Goal: Task Accomplishment & Management: Manage account settings

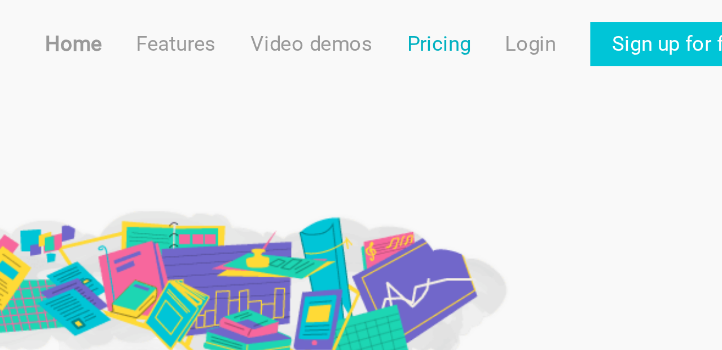
click at [575, 19] on link "Pricing" at bounding box center [575, 18] width 26 height 18
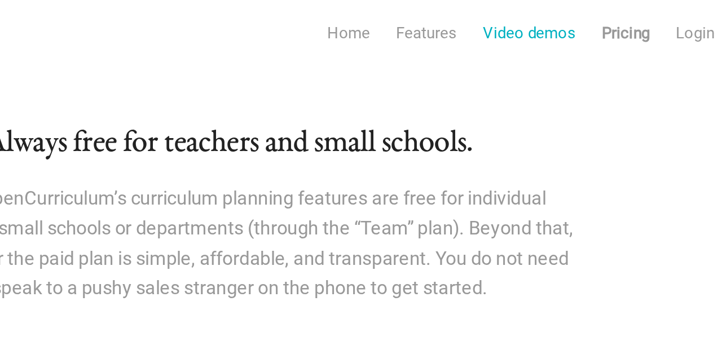
click at [518, 18] on link "Video demos" at bounding box center [523, 18] width 50 height 18
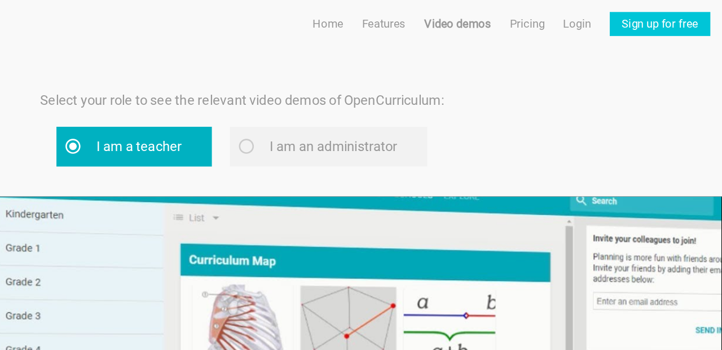
click at [274, 113] on label "I am a teacher" at bounding box center [280, 110] width 117 height 30
click at [252, 113] on input "I am a teacher" at bounding box center [247, 109] width 7 height 7
radio input "true"
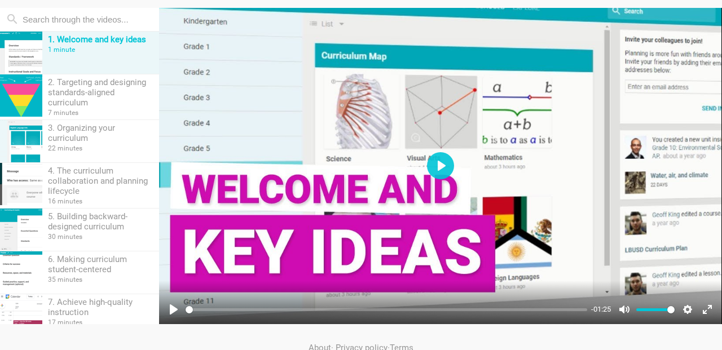
scroll to position [138, 0]
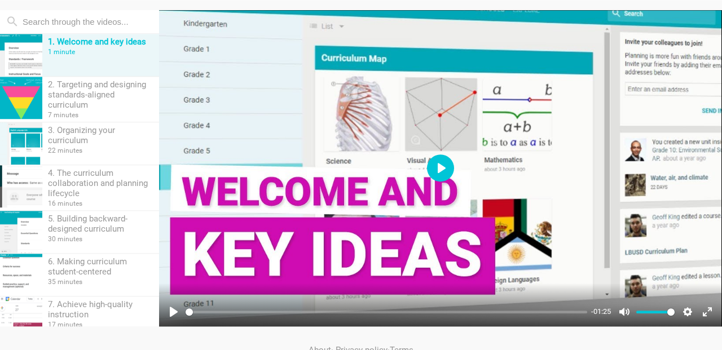
click at [434, 162] on button "Play" at bounding box center [440, 168] width 27 height 27
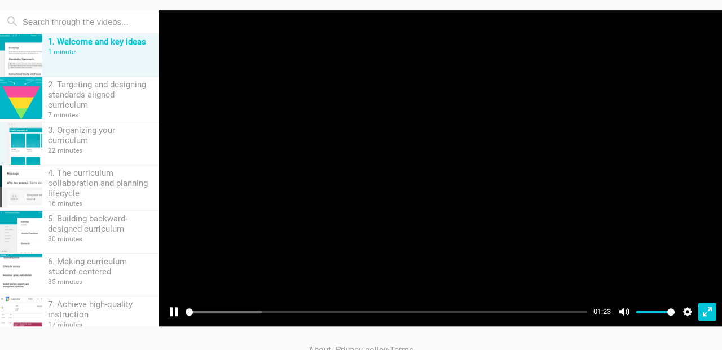
click at [707, 315] on button "Exit fullscreen Enter fullscreen" at bounding box center [707, 312] width 18 height 18
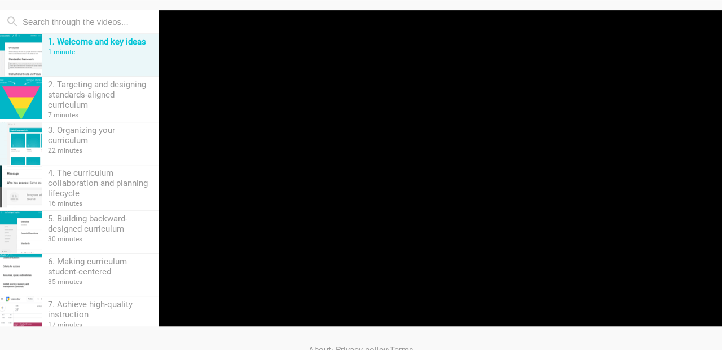
scroll to position [60, 0]
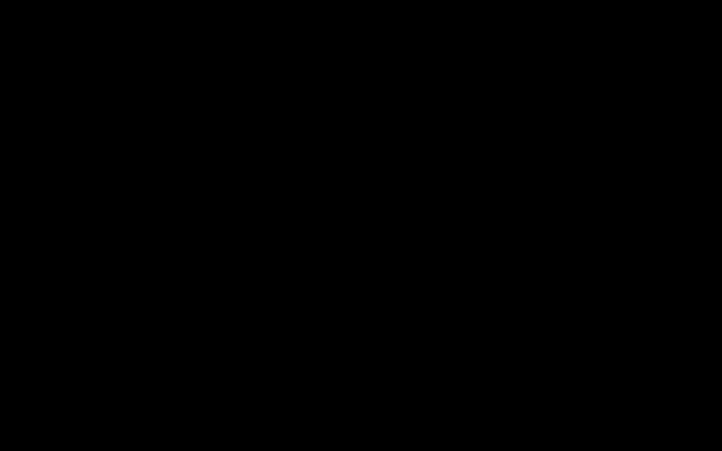
type input "99.92"
type input "99.98"
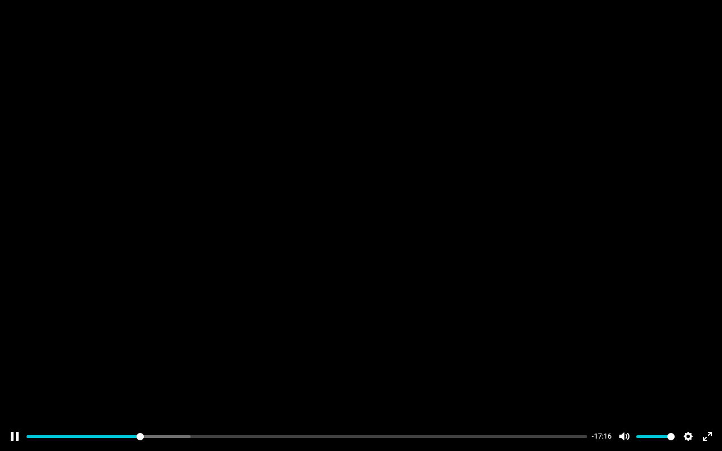
click at [333, 203] on div at bounding box center [361, 226] width 722 height 406
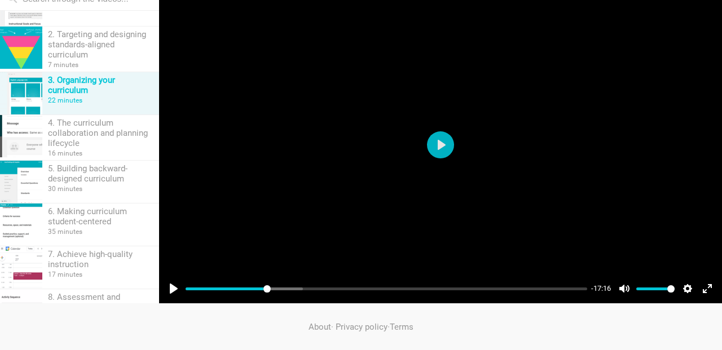
scroll to position [161, 0]
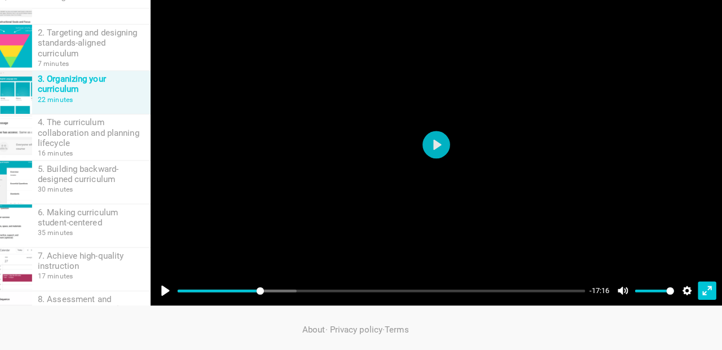
click at [704, 291] on button "Exit fullscreen Enter fullscreen" at bounding box center [707, 289] width 18 height 18
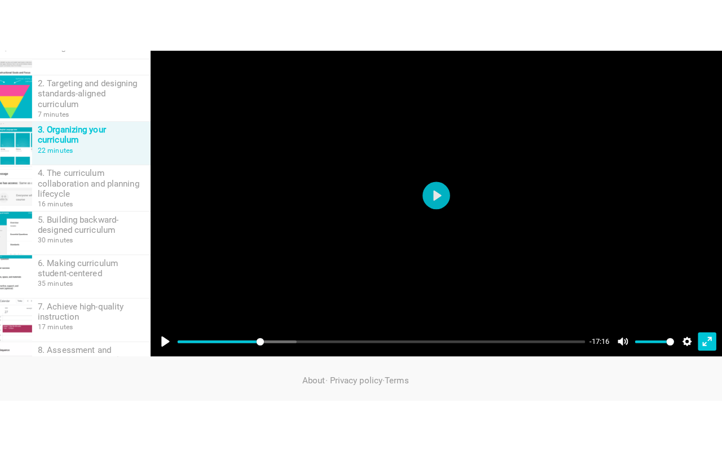
scroll to position [60, 0]
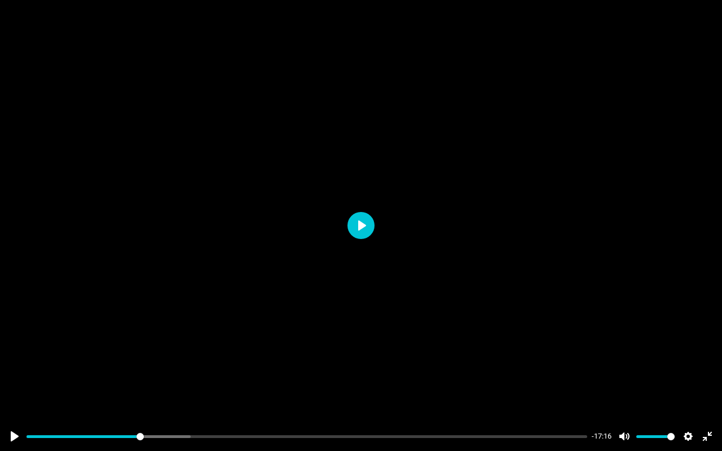
click at [359, 219] on button "Play" at bounding box center [361, 225] width 27 height 27
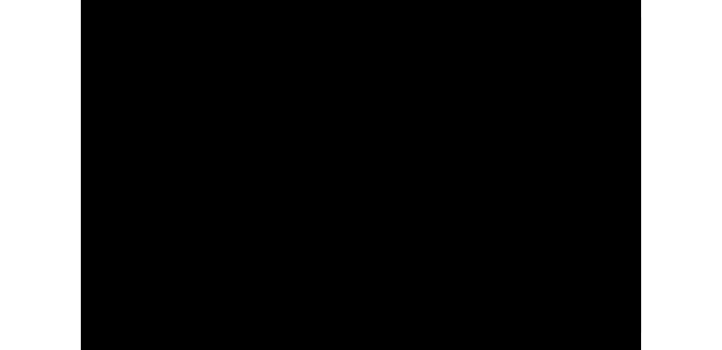
scroll to position [60, 0]
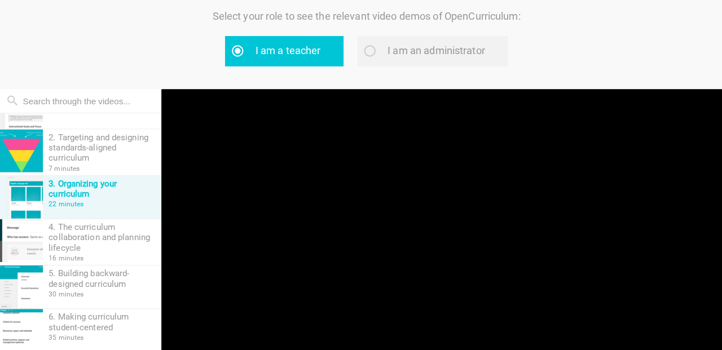
type input "41.24"
click at [367, 220] on div at bounding box center [440, 246] width 563 height 317
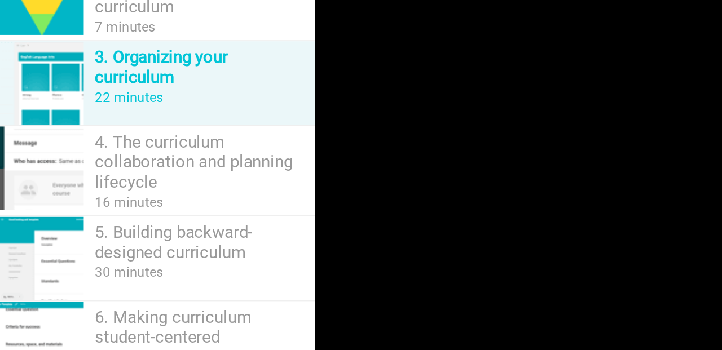
scroll to position [51, 0]
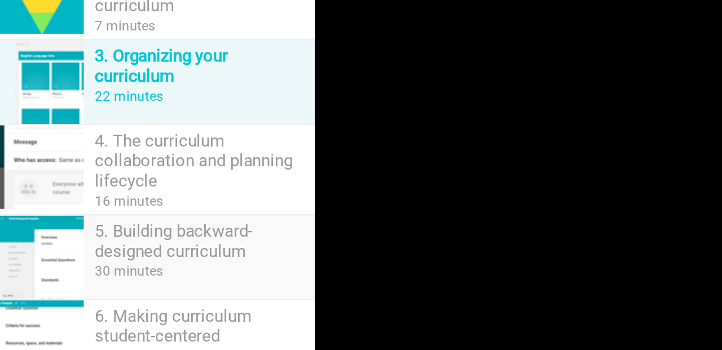
click at [103, 285] on div "30 minutes" at bounding box center [100, 287] width 105 height 8
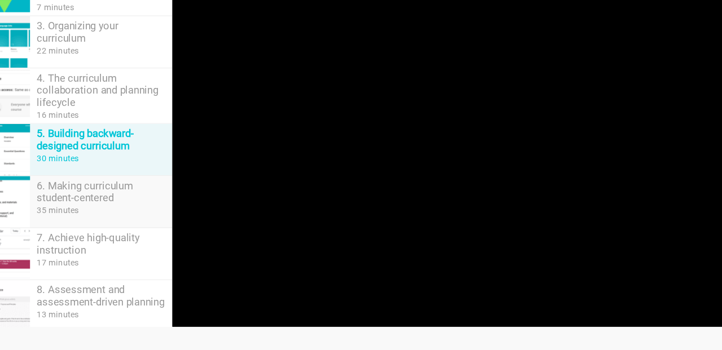
scroll to position [161, 0]
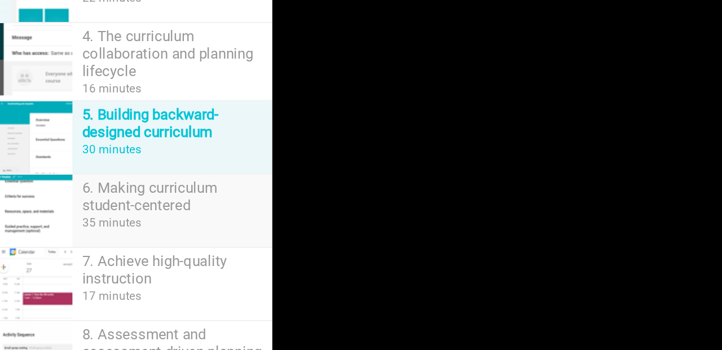
type input "9.37"
click at [77, 189] on div "6. Making curriculum student-centered" at bounding box center [100, 192] width 105 height 20
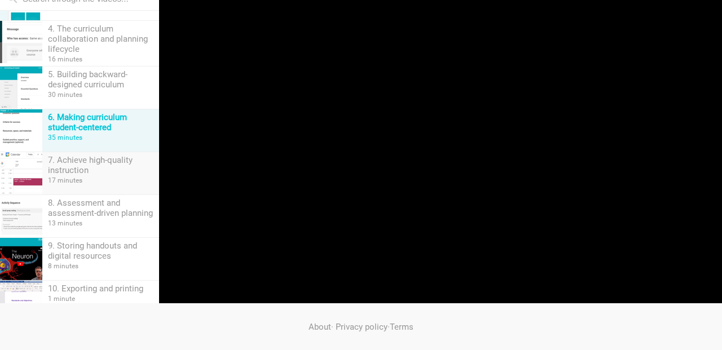
type input "1.59"
click at [100, 170] on div "7. Achieve high-quality instruction" at bounding box center [100, 165] width 105 height 20
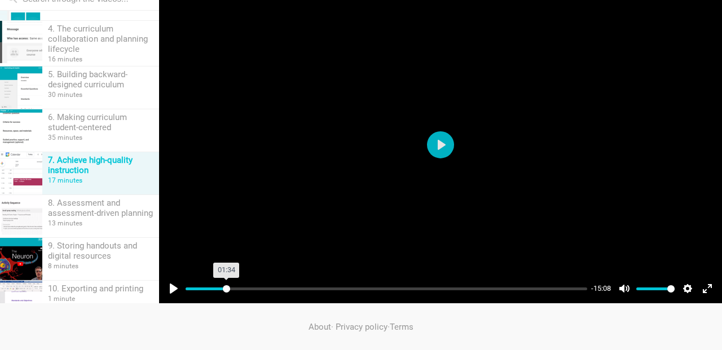
click at [226, 287] on input "Seek" at bounding box center [387, 289] width 402 height 11
click at [324, 287] on input "Seek" at bounding box center [387, 289] width 402 height 11
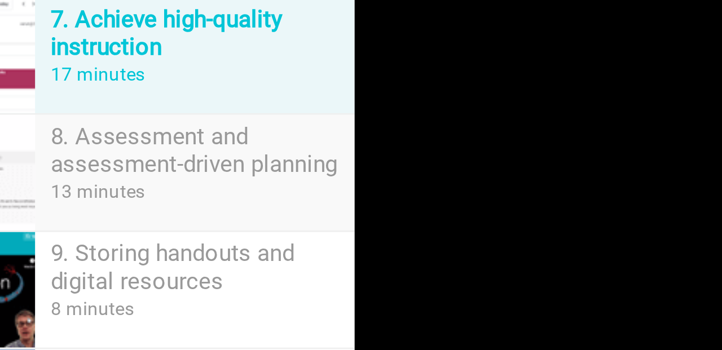
scroll to position [143, 0]
type input "46.94"
click at [72, 233] on div "9. Storing handouts and digital resources" at bounding box center [100, 237] width 105 height 20
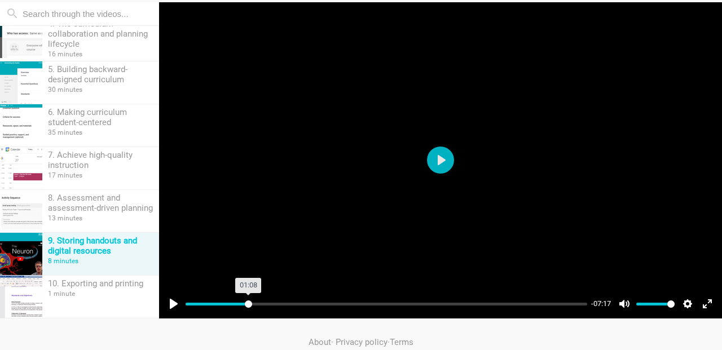
click at [248, 305] on input "Seek" at bounding box center [387, 304] width 402 height 11
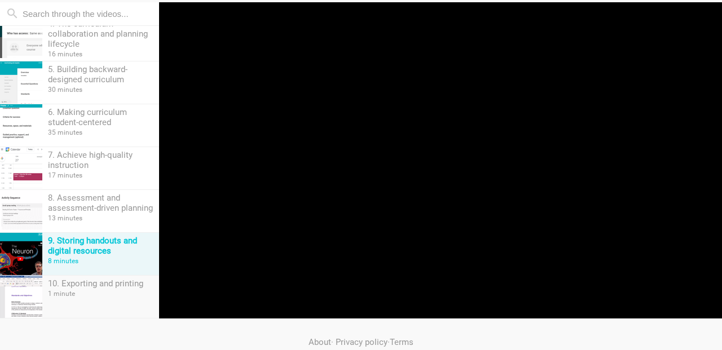
type input "22.11"
click at [85, 290] on div "10. Exporting and printing 1 minute" at bounding box center [100, 297] width 117 height 42
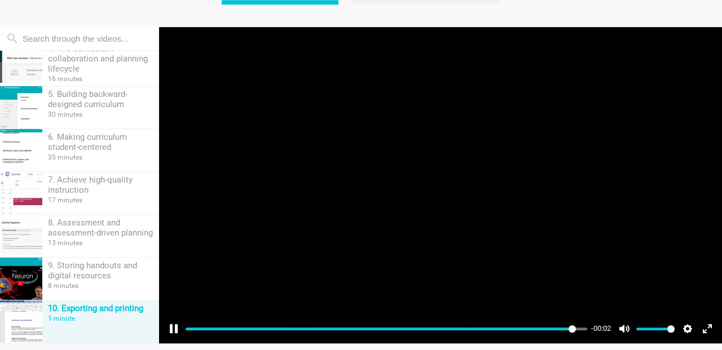
scroll to position [120, 0]
type input "100"
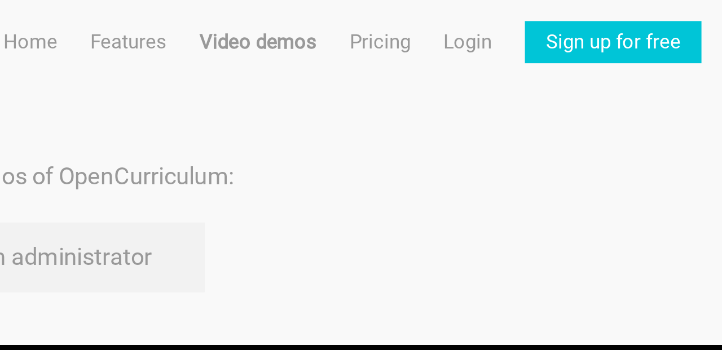
scroll to position [0, 0]
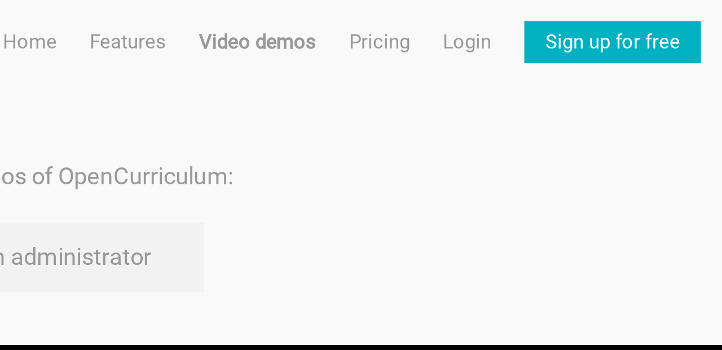
click at [681, 17] on link "Sign up for free" at bounding box center [675, 18] width 76 height 18
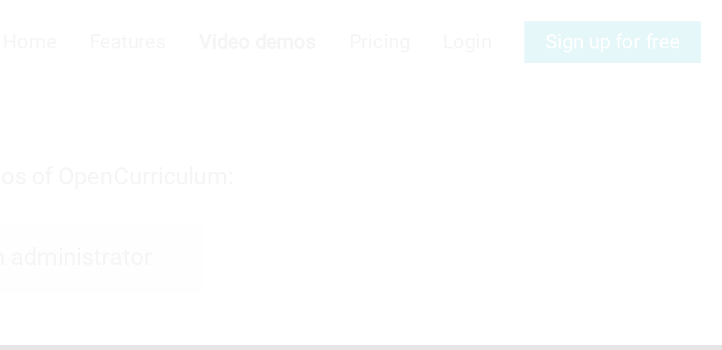
click at [681, 17] on div at bounding box center [361, 175] width 722 height 350
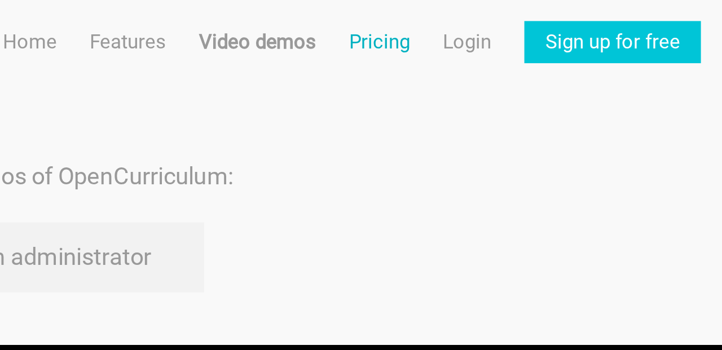
click at [569, 19] on link "Pricing" at bounding box center [575, 18] width 26 height 18
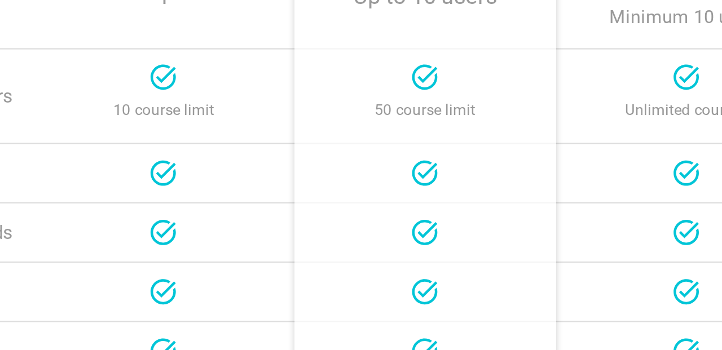
scroll to position [243, 0]
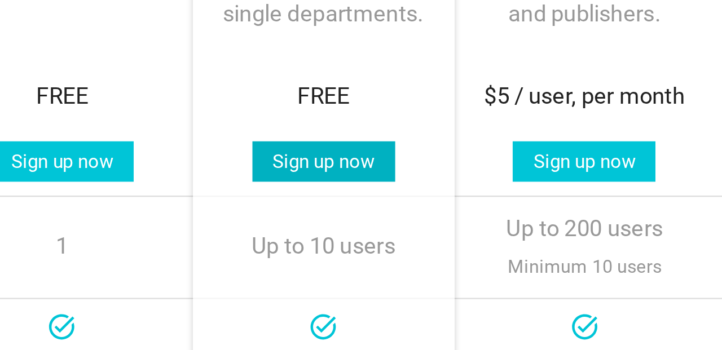
click at [378, 155] on link "Sign up now" at bounding box center [377, 154] width 64 height 18
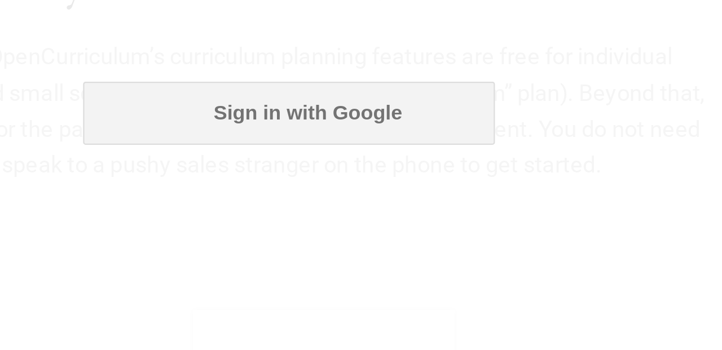
scroll to position [0, 0]
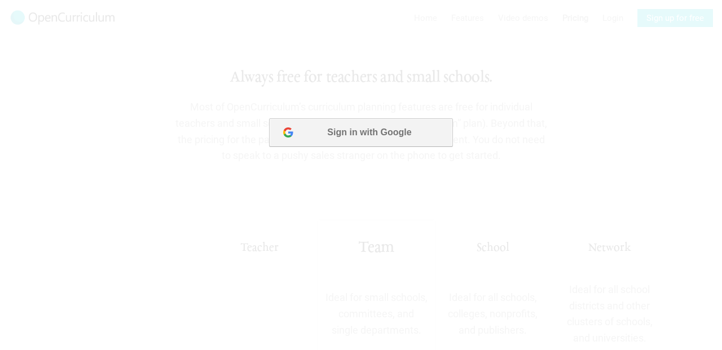
click at [341, 136] on button "Sign in with Google" at bounding box center [360, 132] width 183 height 28
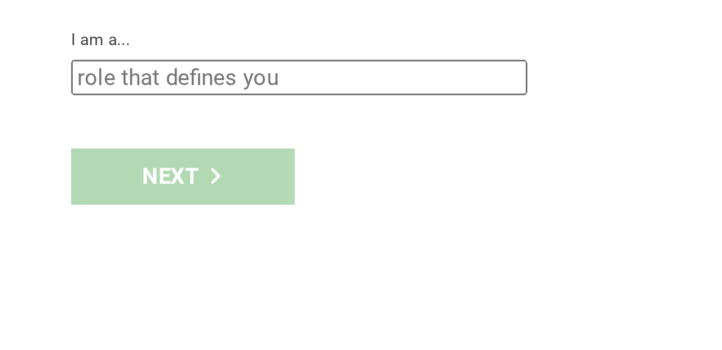
click at [69, 160] on input "text" at bounding box center [114, 154] width 174 height 14
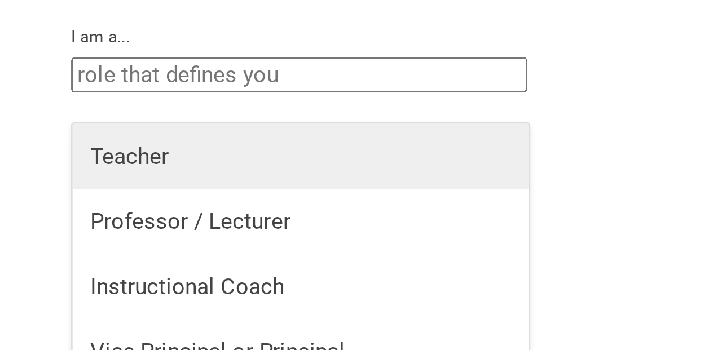
click at [71, 183] on div "Teacher" at bounding box center [114, 184] width 160 height 11
type input "Teacher"
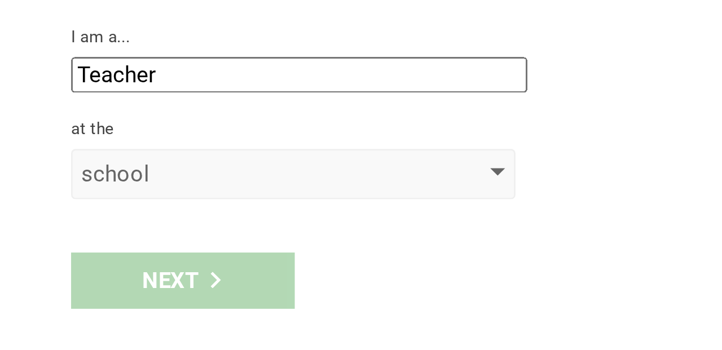
click at [74, 197] on div "school" at bounding box center [95, 191] width 129 height 11
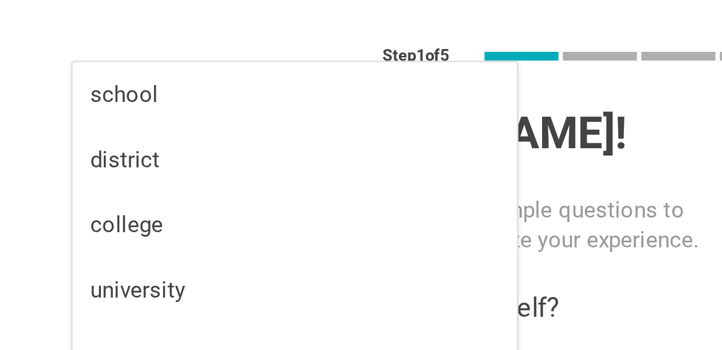
scroll to position [29, 0]
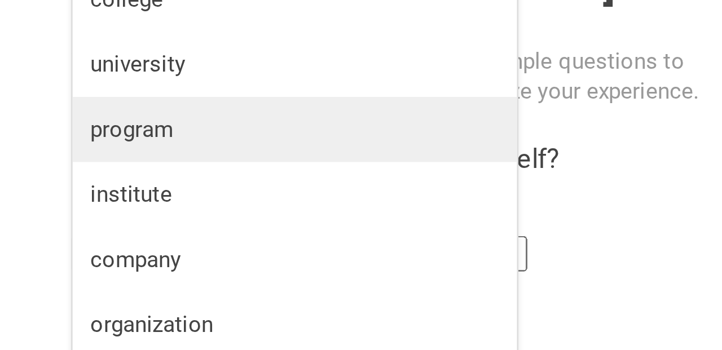
click at [63, 111] on div "program" at bounding box center [112, 105] width 156 height 11
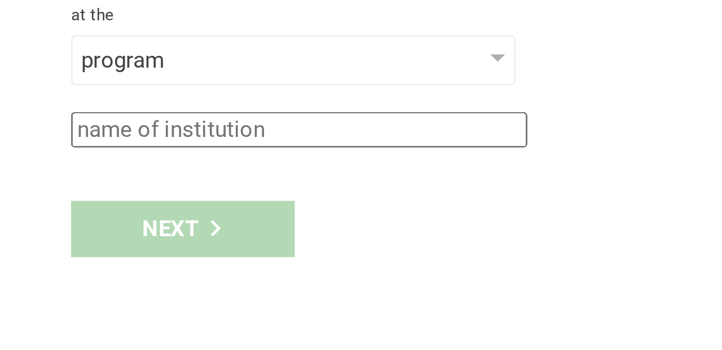
click at [89, 225] on input "text" at bounding box center [114, 218] width 174 height 14
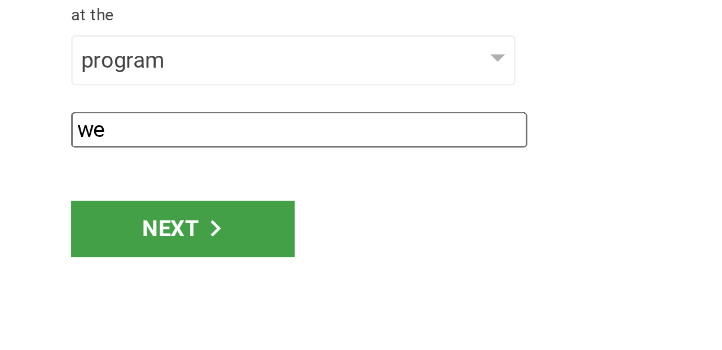
type input "w"
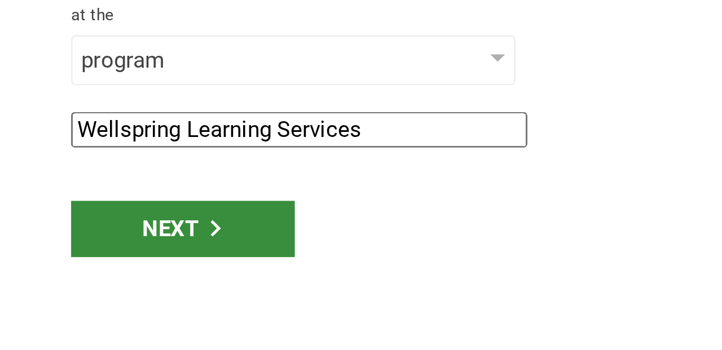
type input "Wellspring Learning Services"
click at [66, 263] on div "Next" at bounding box center [69, 255] width 85 height 21
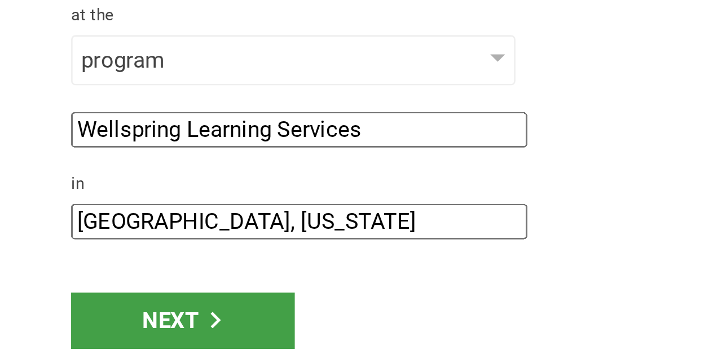
drag, startPoint x: 57, startPoint y: 264, endPoint x: 23, endPoint y: 265, distance: 34.4
click at [27, 260] on input "[GEOGRAPHIC_DATA], [US_STATE]" at bounding box center [114, 253] width 174 height 14
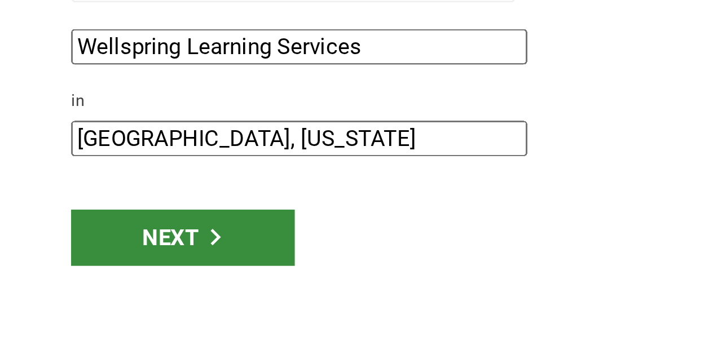
type input "[GEOGRAPHIC_DATA], [US_STATE]"
click at [56, 301] on div "Next" at bounding box center [69, 290] width 85 height 21
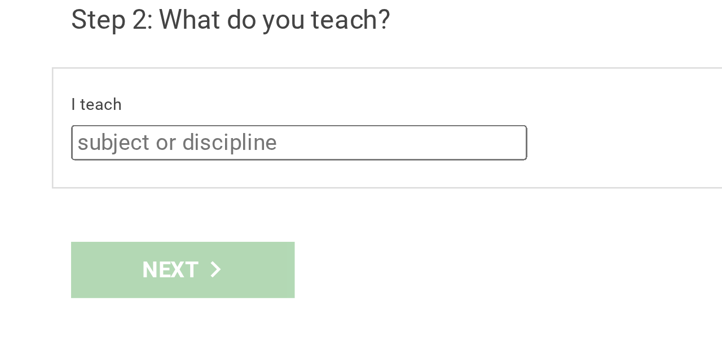
click at [44, 95] on input "text" at bounding box center [114, 94] width 174 height 14
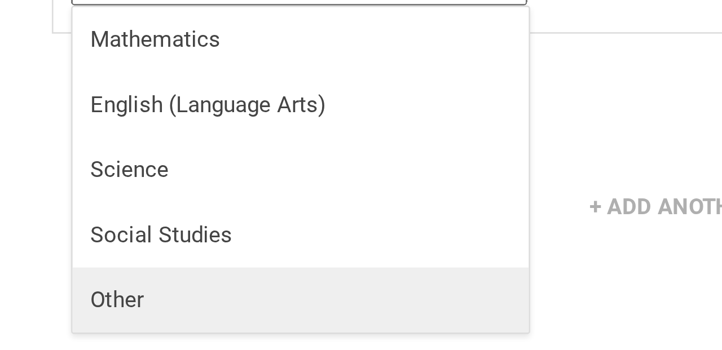
click at [46, 209] on div "Other" at bounding box center [114, 213] width 160 height 11
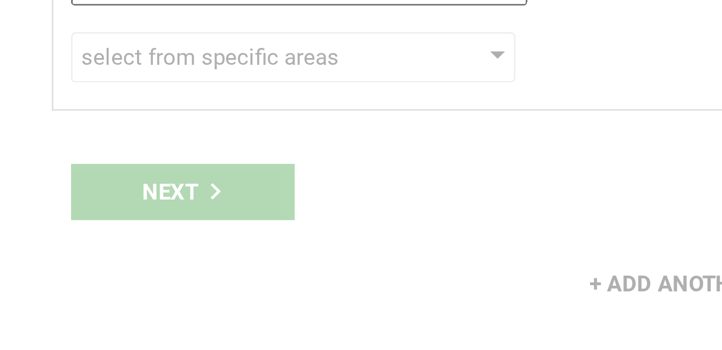
type input "Other"
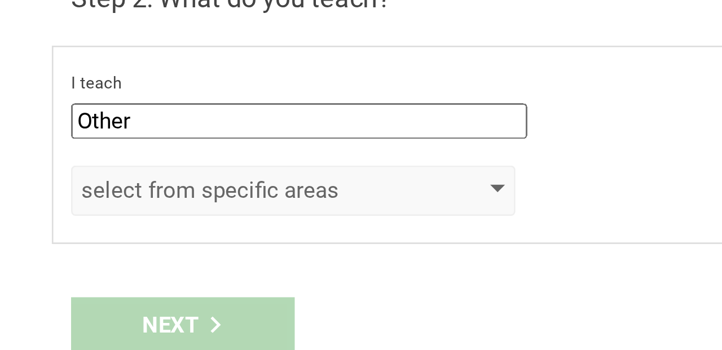
click at [80, 123] on div "select from specific areas" at bounding box center [95, 120] width 129 height 11
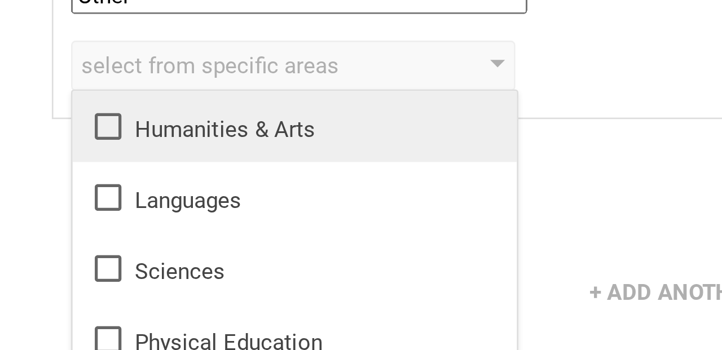
click at [41, 144] on icon at bounding box center [41, 144] width 14 height 14
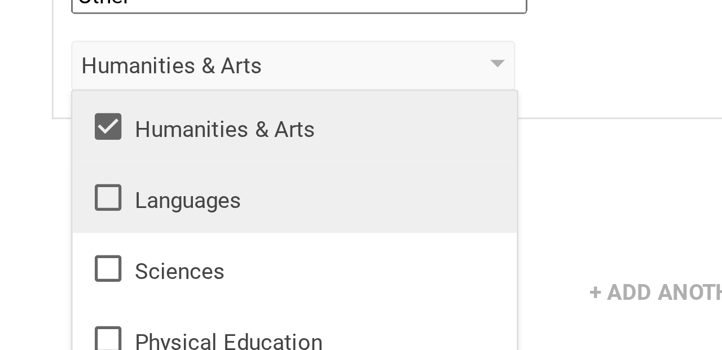
click at [41, 171] on icon at bounding box center [41, 171] width 14 height 14
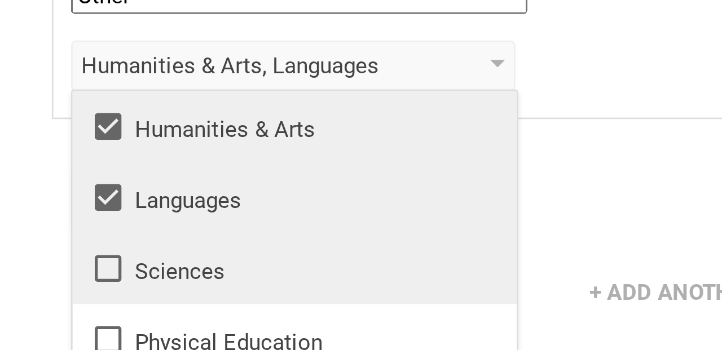
click at [42, 201] on icon at bounding box center [41, 198] width 14 height 14
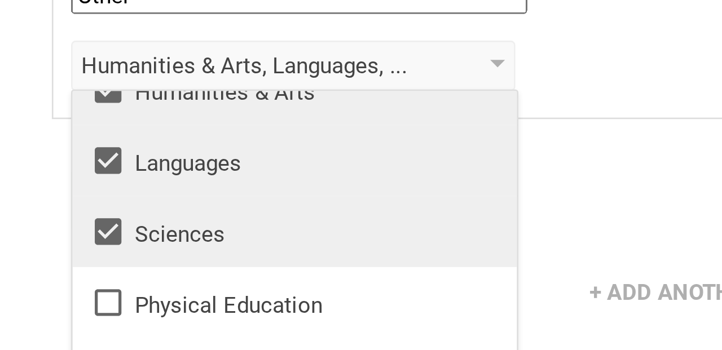
scroll to position [20, 0]
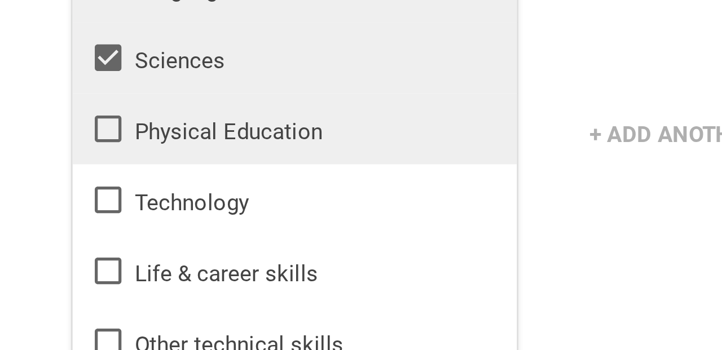
click at [41, 206] on icon at bounding box center [41, 205] width 14 height 14
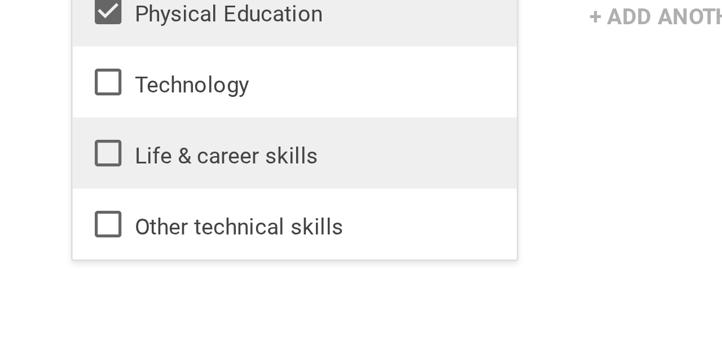
click at [41, 259] on icon at bounding box center [41, 259] width 14 height 14
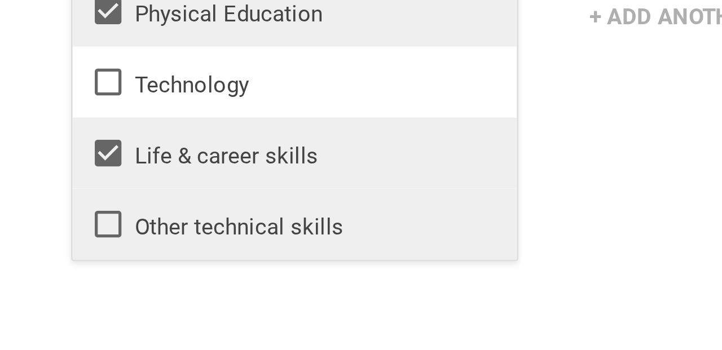
click at [39, 283] on icon at bounding box center [41, 286] width 14 height 14
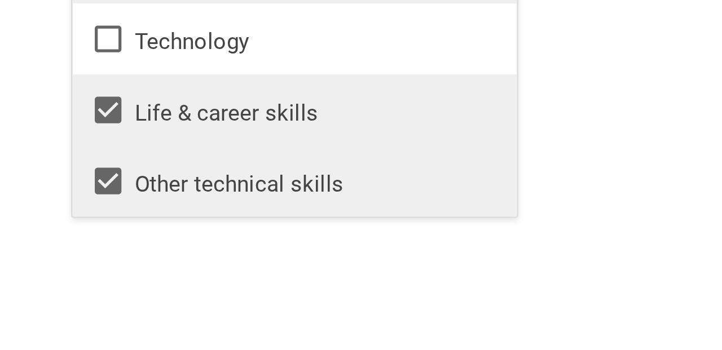
click at [63, 313] on div "Go back Step 2 of 5 Welcome, [PERSON_NAME]! You are almost all set. Just answer…" at bounding box center [180, 175] width 361 height 350
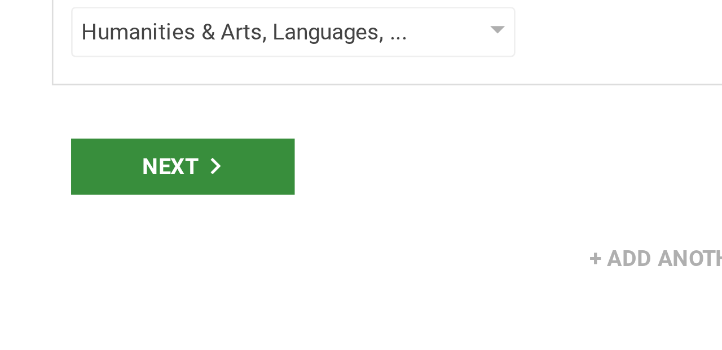
click at [66, 169] on div "Next" at bounding box center [69, 171] width 85 height 21
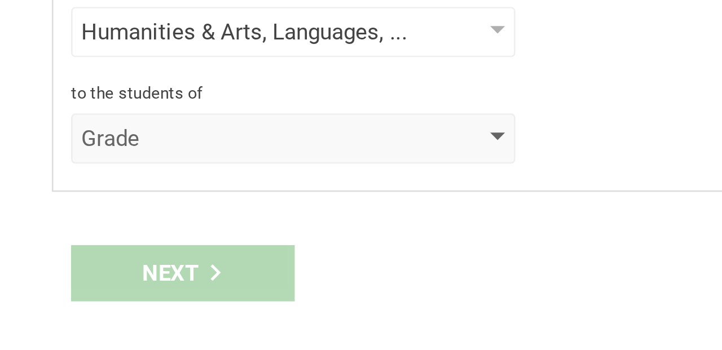
click at [69, 162] on div "Grade" at bounding box center [95, 161] width 129 height 11
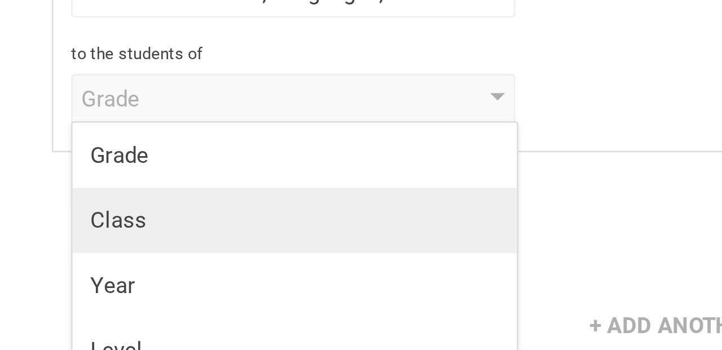
click at [56, 207] on div "Class" at bounding box center [112, 207] width 156 height 11
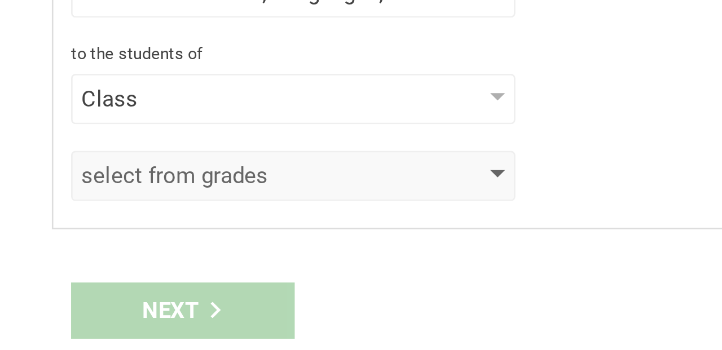
click at [66, 191] on div "select from grades" at bounding box center [95, 190] width 129 height 11
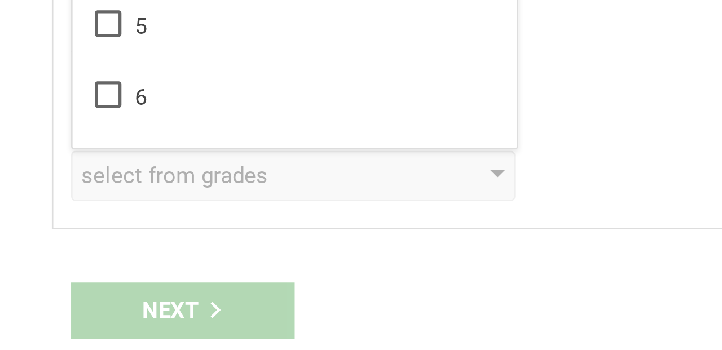
click at [55, 216] on div "Go back Step 2 of 5 Welcome, [PERSON_NAME]! You are almost all set. Just answer…" at bounding box center [180, 175] width 361 height 350
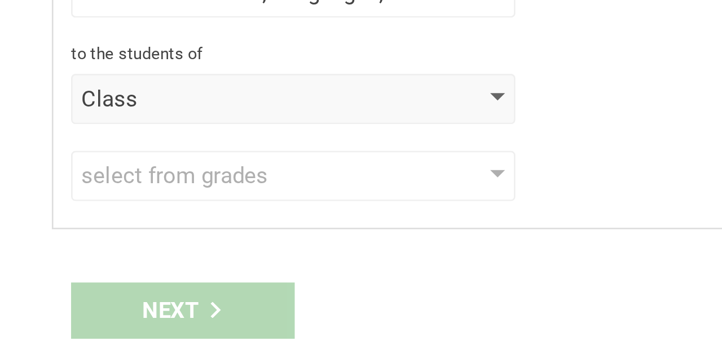
click at [65, 161] on div "Class" at bounding box center [95, 161] width 129 height 11
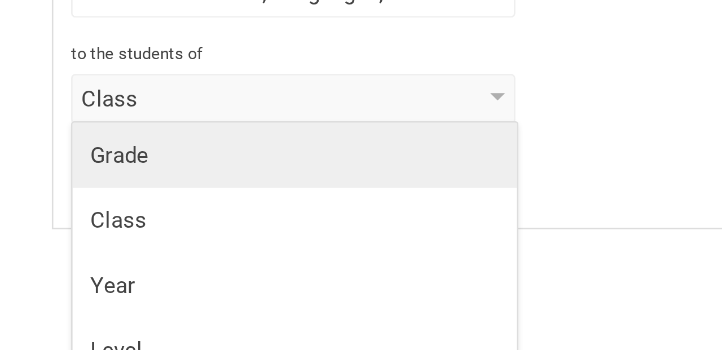
click at [59, 184] on div "Grade" at bounding box center [112, 182] width 156 height 11
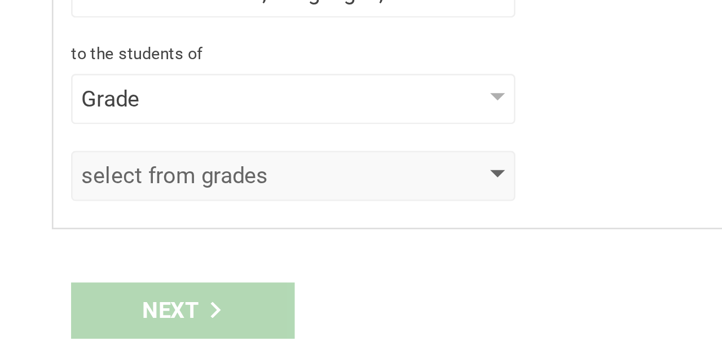
click at [67, 192] on div "select from grades" at bounding box center [95, 190] width 129 height 11
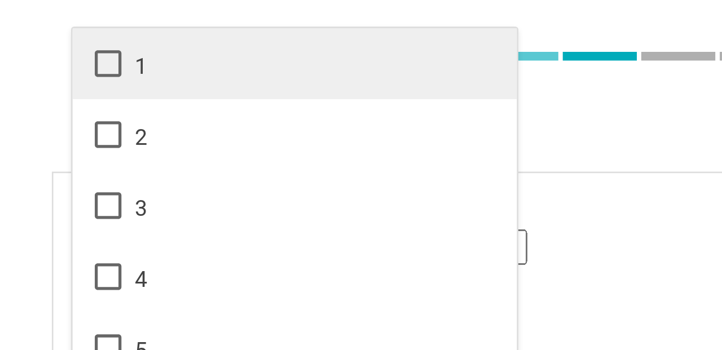
click at [43, 25] on icon at bounding box center [41, 24] width 14 height 14
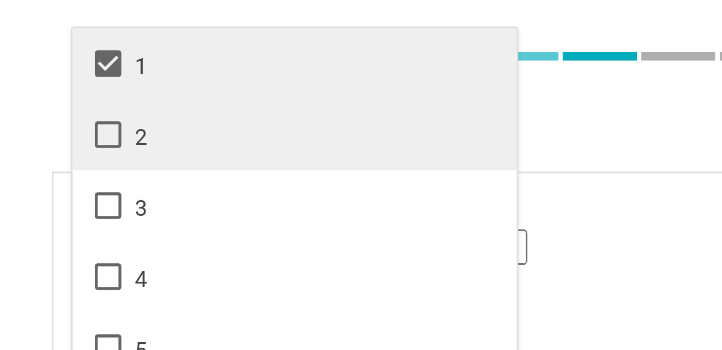
click at [43, 50] on icon at bounding box center [41, 52] width 14 height 14
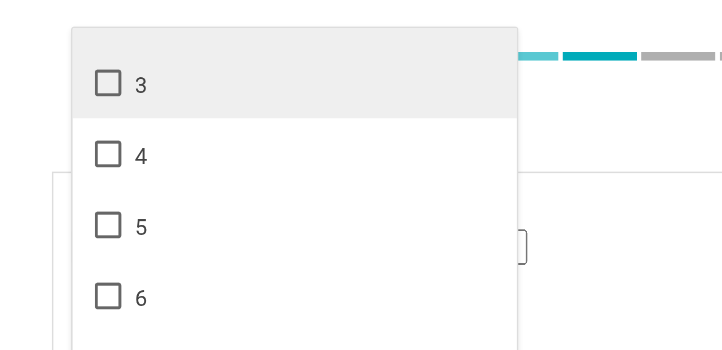
scroll to position [47, 0]
click at [42, 33] on icon at bounding box center [41, 31] width 14 height 14
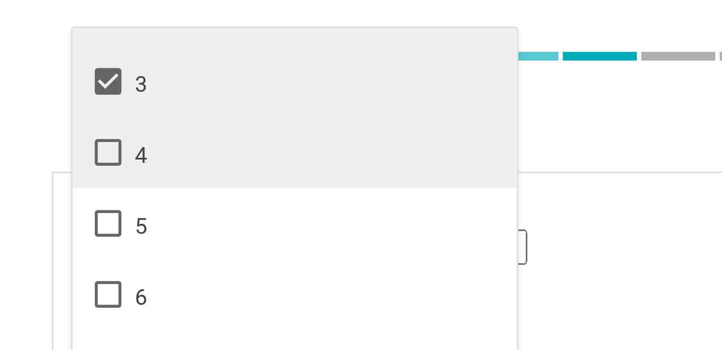
click at [42, 60] on icon at bounding box center [41, 58] width 14 height 14
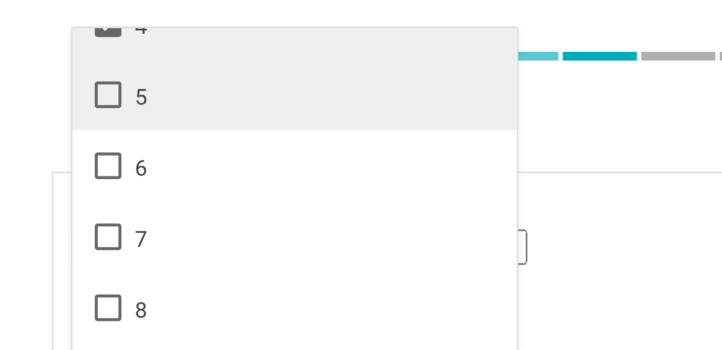
scroll to position [96, 0]
click at [42, 39] on icon at bounding box center [41, 36] width 14 height 14
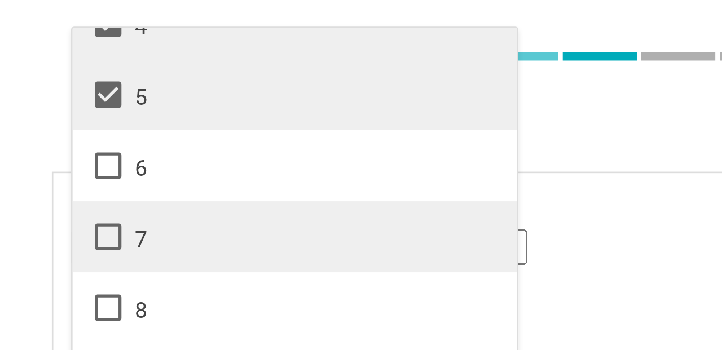
drag, startPoint x: 42, startPoint y: 64, endPoint x: 42, endPoint y: 81, distance: 17.5
click at [41, 64] on icon at bounding box center [41, 63] width 14 height 14
click at [41, 89] on icon at bounding box center [41, 90] width 14 height 14
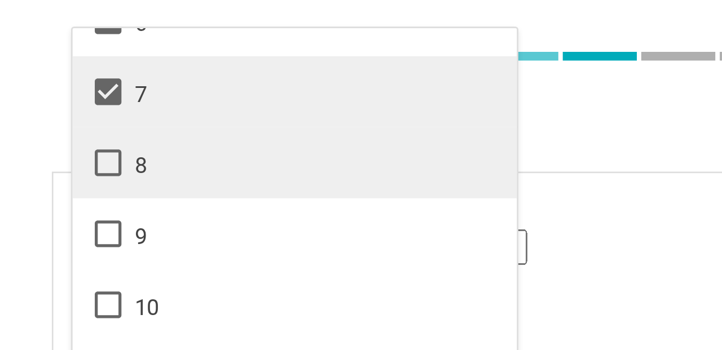
scroll to position [152, 0]
click at [41, 64] on icon at bounding box center [41, 62] width 14 height 14
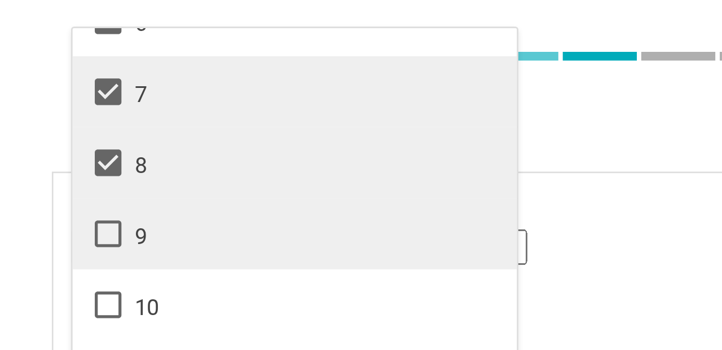
click at [41, 91] on icon at bounding box center [41, 89] width 14 height 14
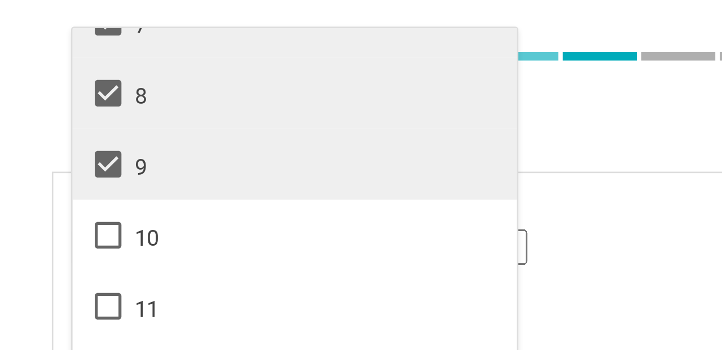
scroll to position [182, 0]
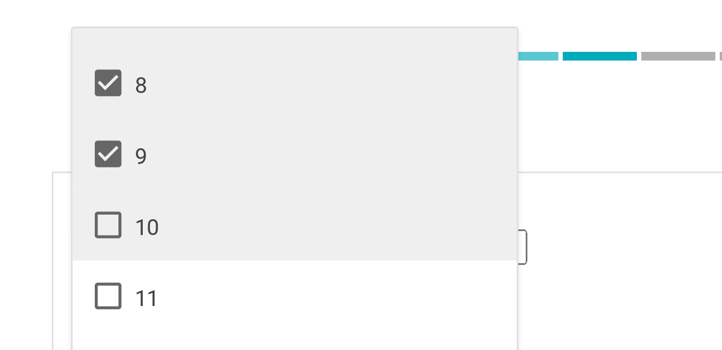
click at [42, 88] on icon at bounding box center [41, 86] width 14 height 14
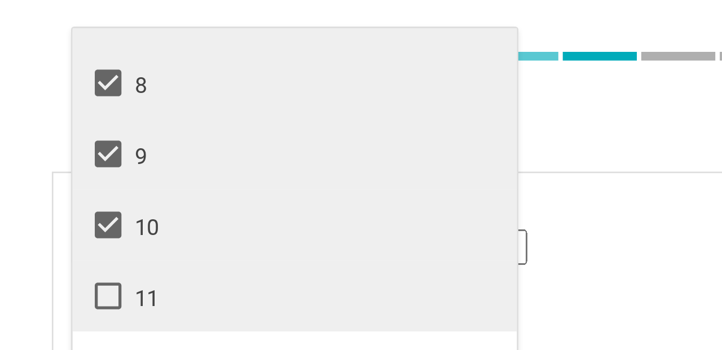
click at [42, 112] on icon at bounding box center [41, 113] width 14 height 14
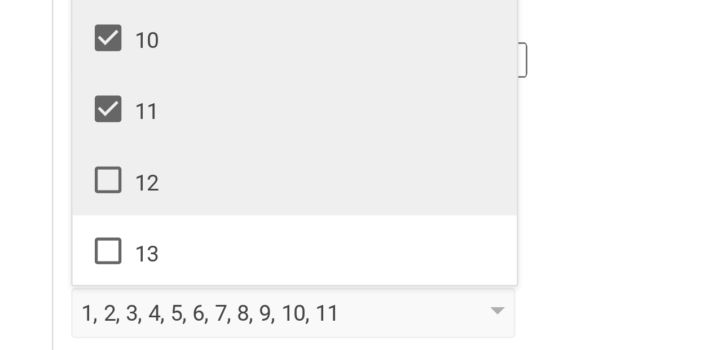
click at [41, 142] on icon at bounding box center [41, 140] width 14 height 14
click at [19, 168] on div "Go back Step 2 of 5 Welcome, [PERSON_NAME]! You are almost all set. Just answer…" at bounding box center [180, 175] width 361 height 350
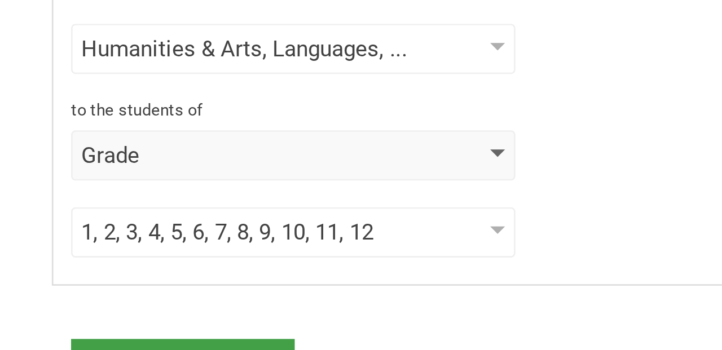
click at [84, 158] on div "Grade" at bounding box center [95, 161] width 129 height 11
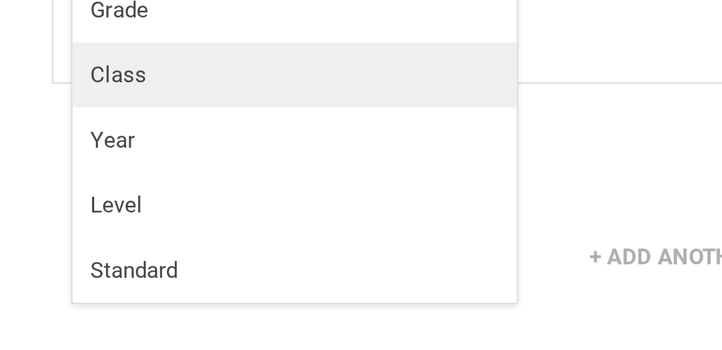
click at [58, 208] on div "Class" at bounding box center [112, 207] width 156 height 11
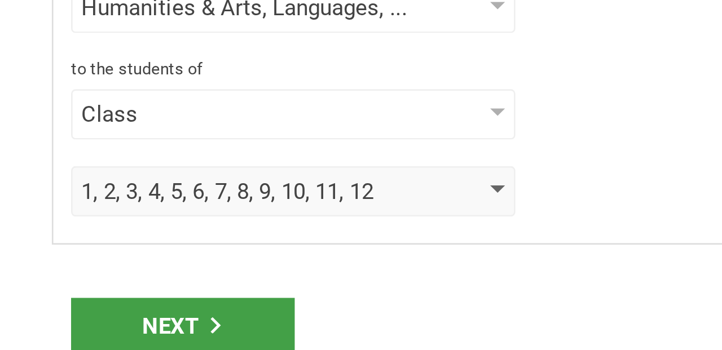
click at [108, 189] on div "1, 2, 3, 4, 5, 6, 7, 8, 9, 10, 11, 12" at bounding box center [95, 190] width 129 height 11
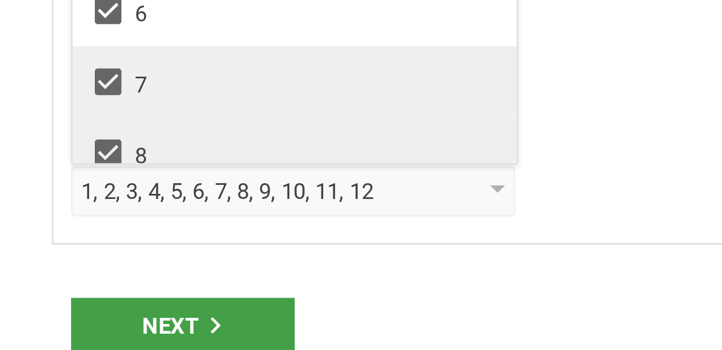
scroll to position [0, 0]
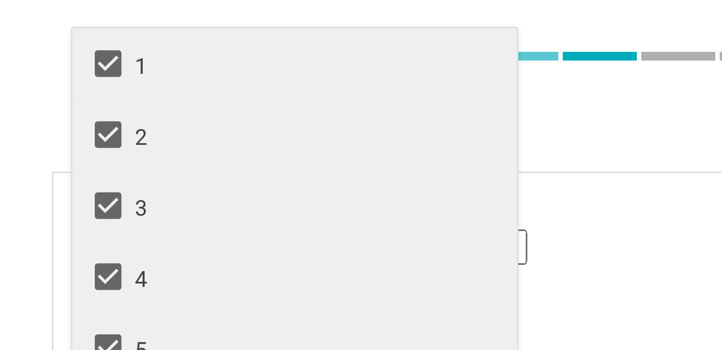
click at [207, 102] on div "I teach Other Mathematics English (Language Arts) Science Social Studies Other …" at bounding box center [177, 138] width 314 height 146
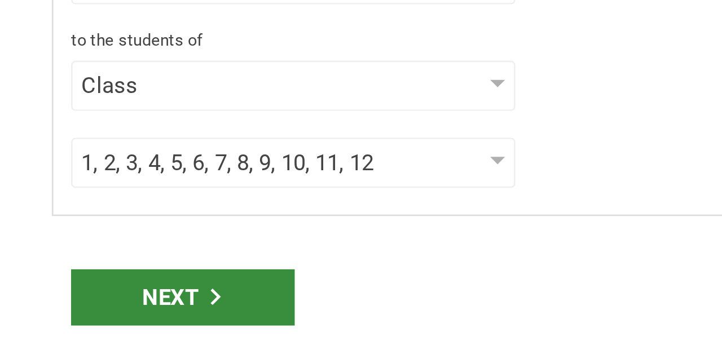
click at [78, 243] on div "Next" at bounding box center [69, 241] width 85 height 21
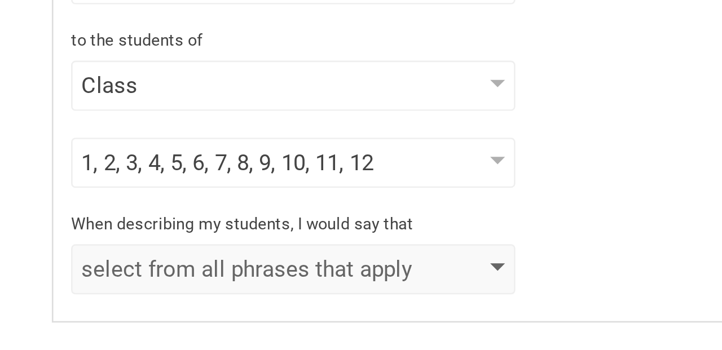
click at [83, 231] on div "select from all phrases that apply" at bounding box center [95, 231] width 129 height 11
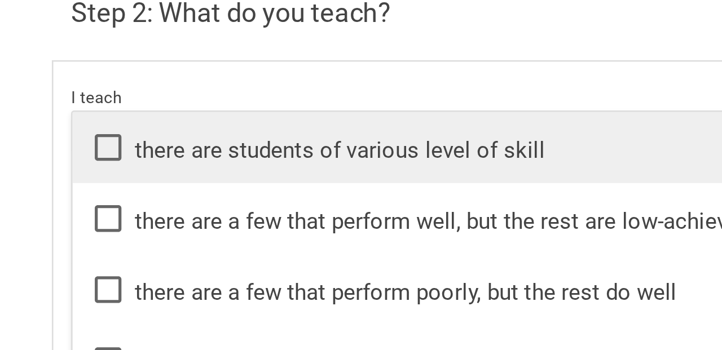
click at [91, 100] on div "there are students of various level of skill" at bounding box center [161, 99] width 254 height 14
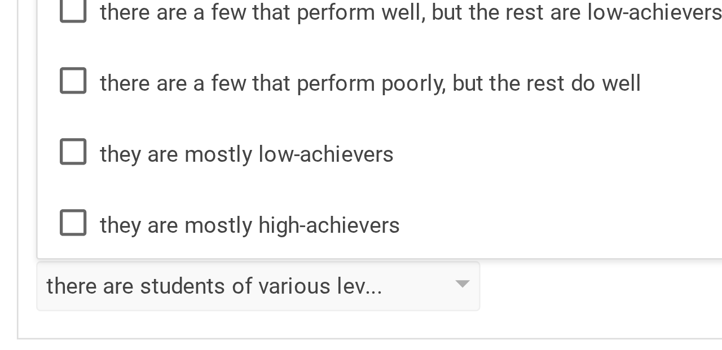
click at [143, 248] on div "I teach Other Mathematics English (Language Arts) Science Social Studies Other …" at bounding box center [177, 158] width 314 height 186
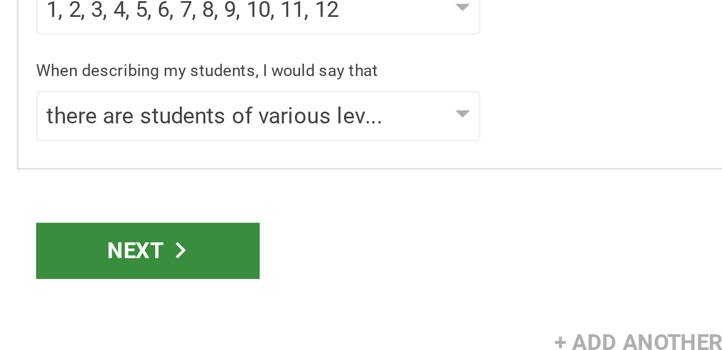
click at [69, 280] on div "Next" at bounding box center [69, 282] width 85 height 21
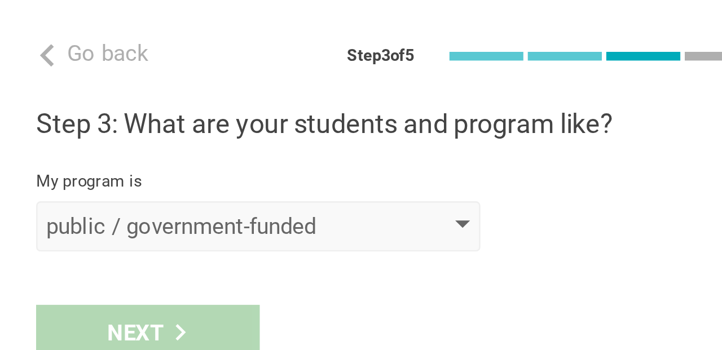
click at [81, 86] on div "public / government-funded" at bounding box center [95, 86] width 129 height 11
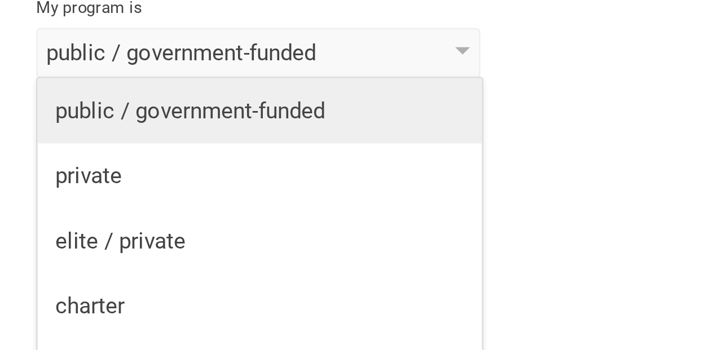
click at [63, 110] on div "public / government-funded" at bounding box center [112, 108] width 156 height 11
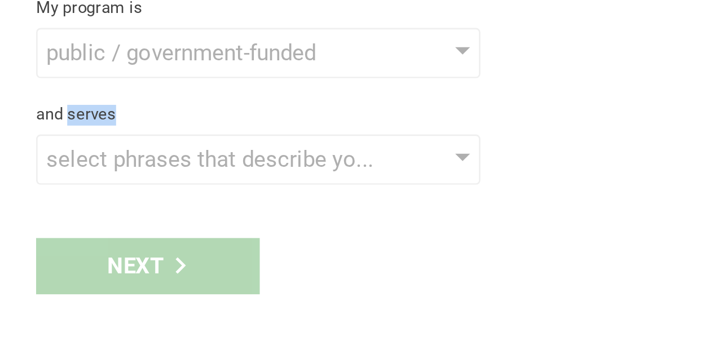
click at [63, 110] on div "and serves" at bounding box center [180, 110] width 307 height 8
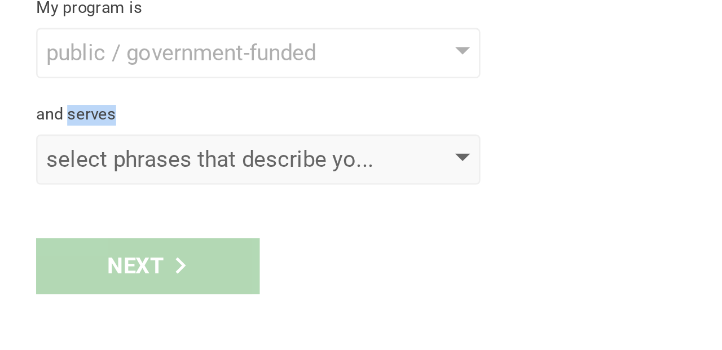
click at [71, 129] on div "select phrases that describe your student population" at bounding box center [95, 126] width 129 height 11
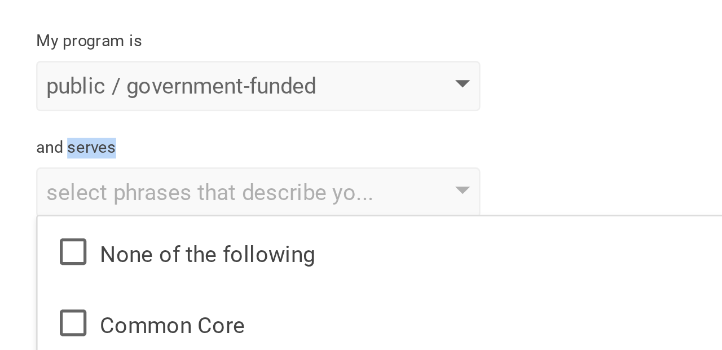
click at [94, 85] on div "public / government-funded" at bounding box center [95, 86] width 129 height 11
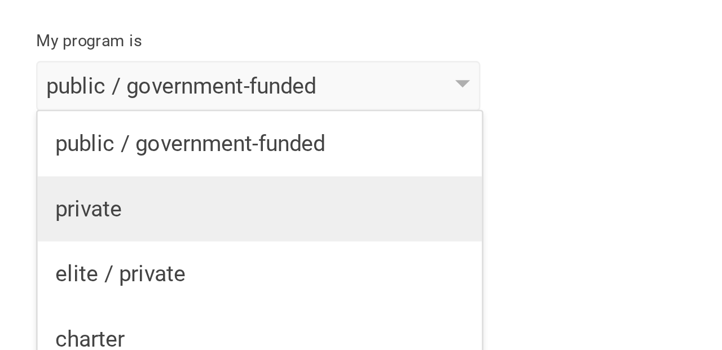
click at [75, 130] on div "private" at bounding box center [112, 132] width 156 height 11
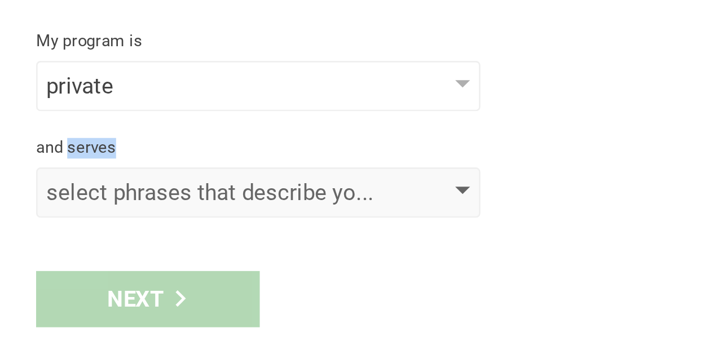
click at [87, 127] on div "select phrases that describe your student population" at bounding box center [95, 126] width 129 height 11
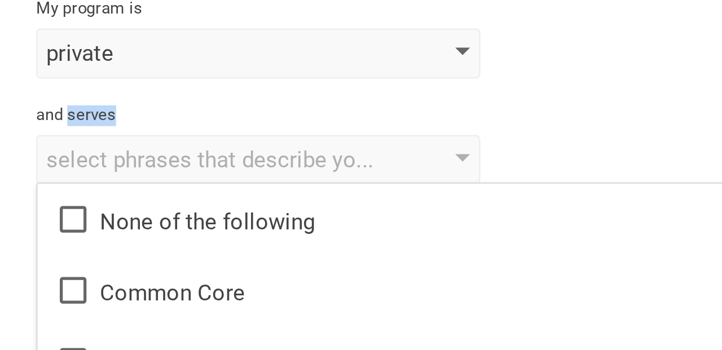
click at [87, 85] on div "private" at bounding box center [95, 86] width 129 height 11
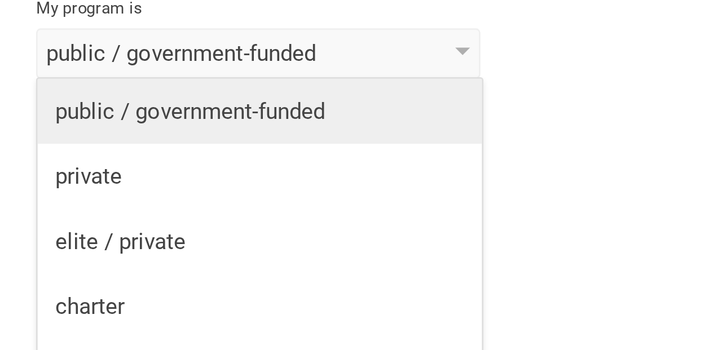
click at [83, 106] on div "public / government-funded" at bounding box center [112, 108] width 156 height 11
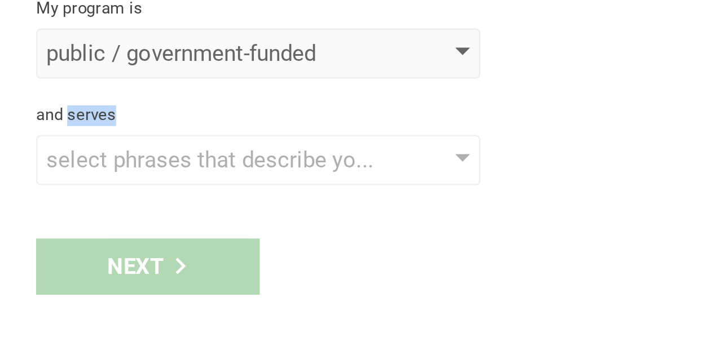
click at [88, 87] on div "public / government-funded" at bounding box center [95, 86] width 129 height 11
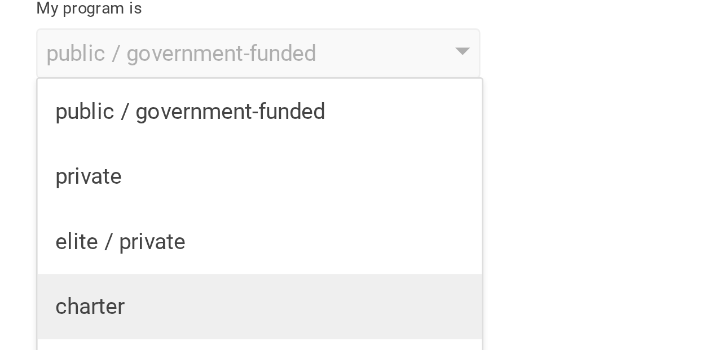
click at [68, 182] on div "charter" at bounding box center [112, 182] width 156 height 11
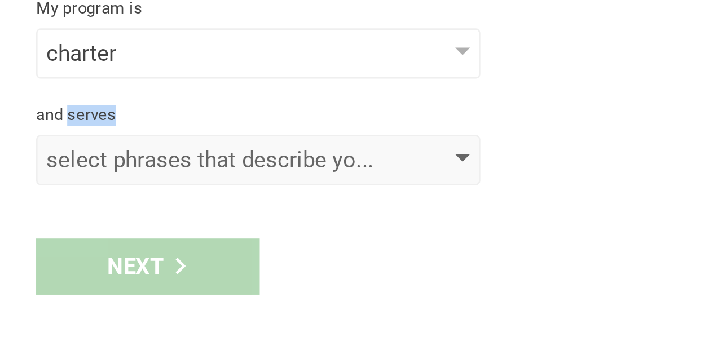
click at [76, 127] on div "select phrases that describe your student population" at bounding box center [95, 126] width 129 height 11
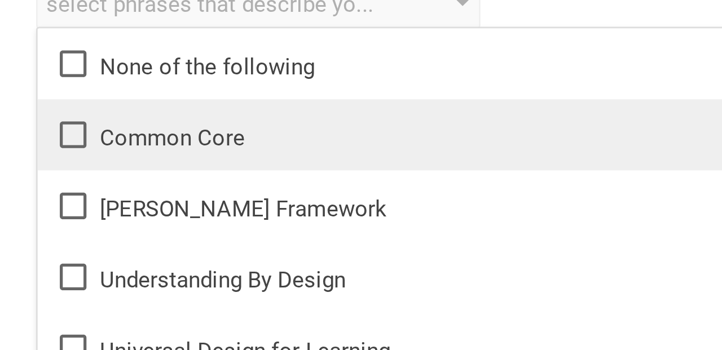
click at [68, 176] on div "Common Core" at bounding box center [167, 177] width 266 height 14
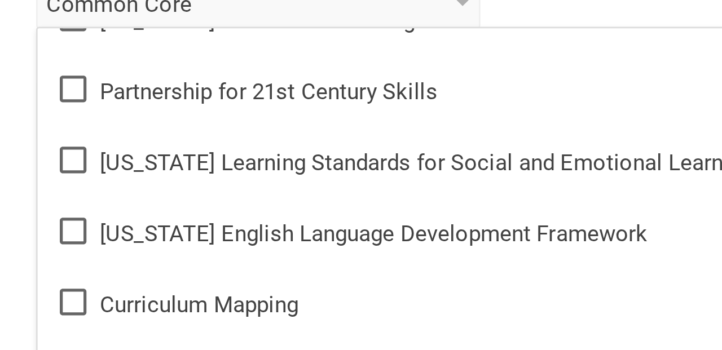
scroll to position [209, 0]
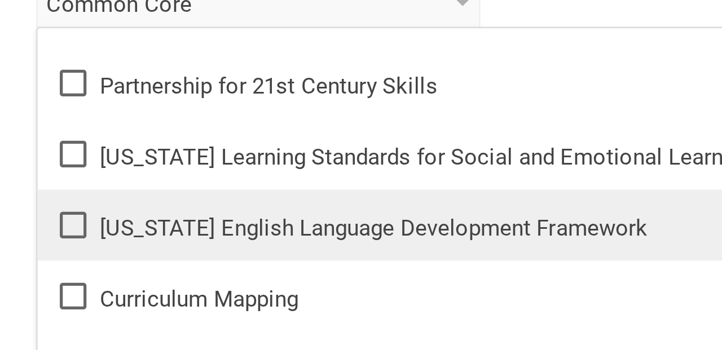
click at [102, 214] on div "[US_STATE] English Language Development Framework" at bounding box center [167, 211] width 266 height 14
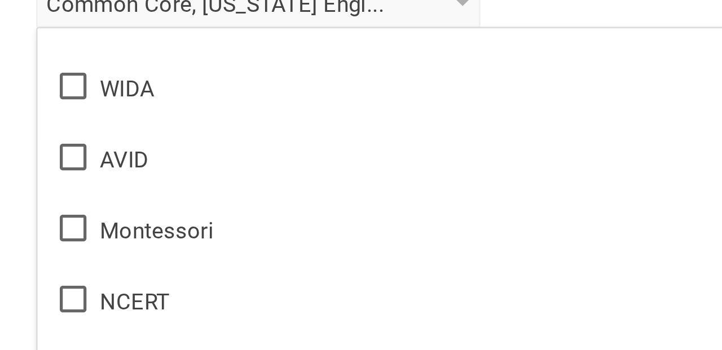
scroll to position [670, 0]
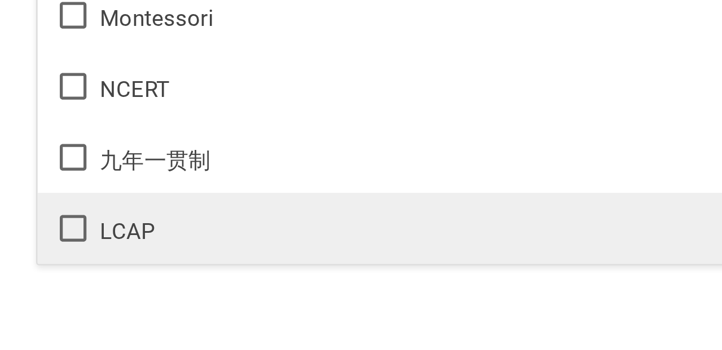
click at [72, 293] on div "LCAP" at bounding box center [167, 292] width 266 height 14
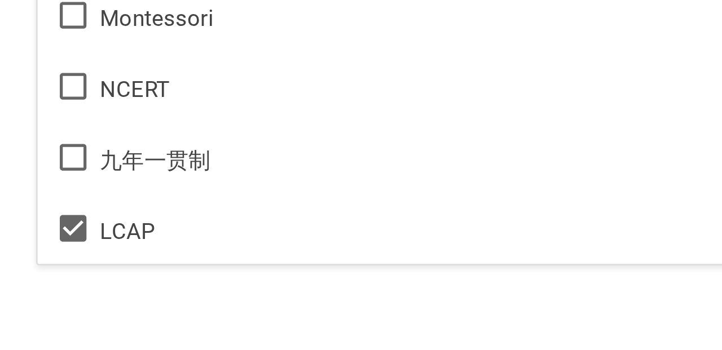
click at [93, 318] on div "Go back Step 3 of 5 Welcome, [PERSON_NAME]! You are almost all set. Just answer…" at bounding box center [180, 175] width 361 height 350
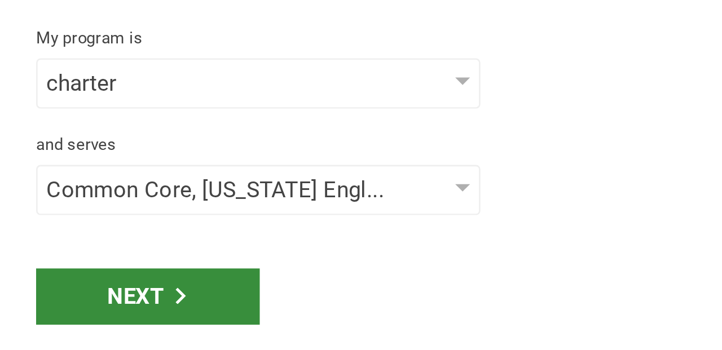
click at [71, 166] on div "Next" at bounding box center [69, 167] width 85 height 21
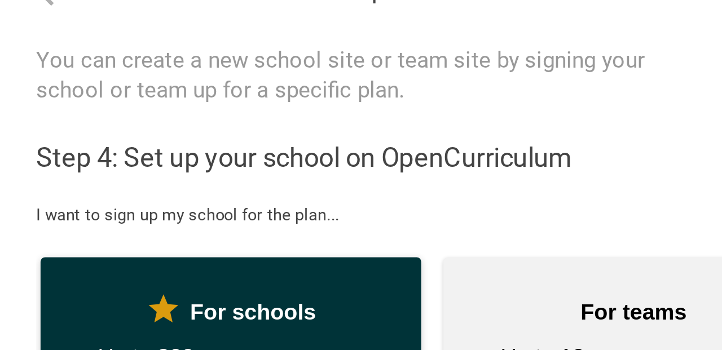
click at [141, 138] on div "For schools" at bounding box center [102, 142] width 122 height 24
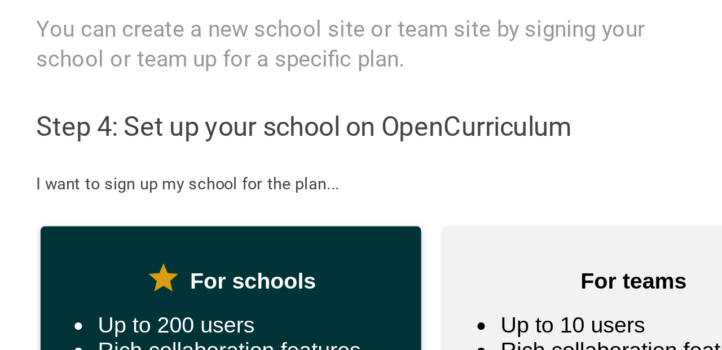
scroll to position [38, 0]
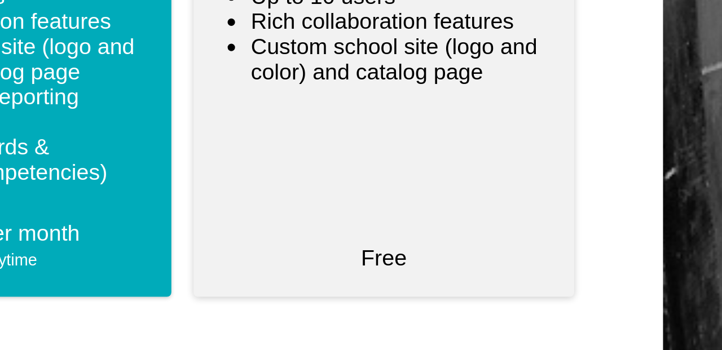
click at [245, 225] on div "Free" at bounding box center [255, 229] width 122 height 10
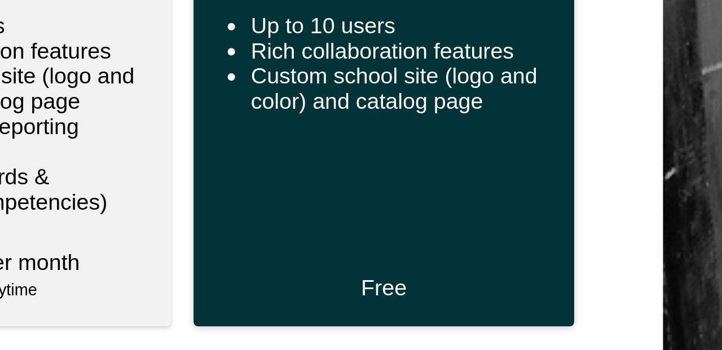
scroll to position [27, 0]
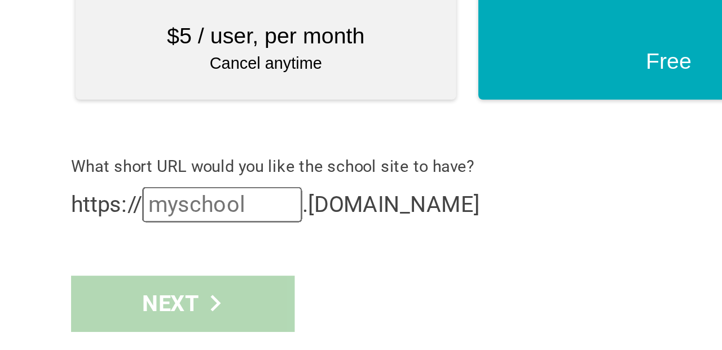
drag, startPoint x: 96, startPoint y: 297, endPoint x: 64, endPoint y: 296, distance: 31.6
click at [54, 298] on input "text" at bounding box center [84, 295] width 61 height 14
click at [65, 294] on input "text" at bounding box center [84, 295] width 61 height 14
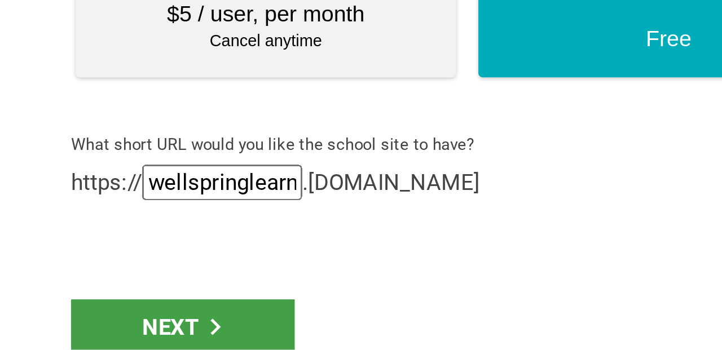
scroll to position [0, 3]
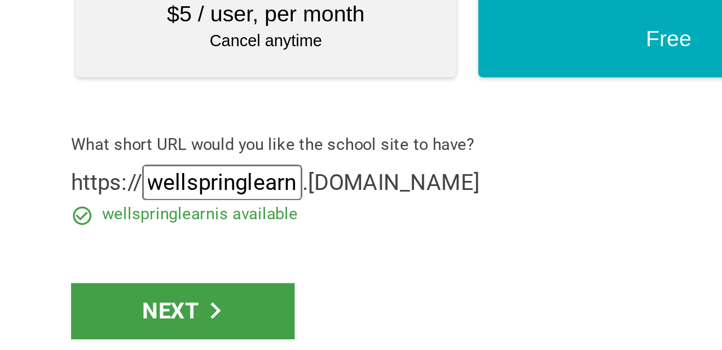
type input "wellspringlearn"
click at [119, 326] on div "Go back Step 4 of 4 Welcome, [PERSON_NAME]! You are almost all set. Just answer…" at bounding box center [180, 175] width 361 height 350
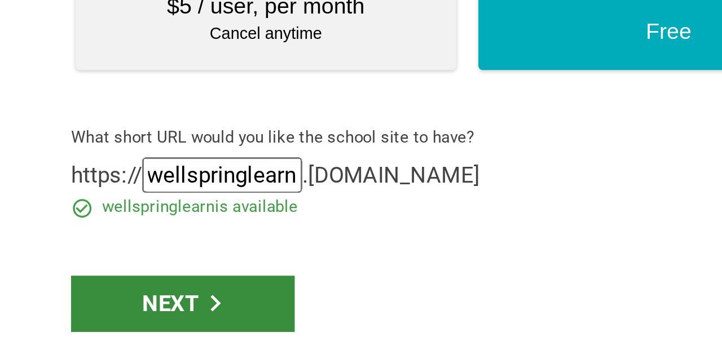
click at [63, 333] on div "Next" at bounding box center [69, 332] width 85 height 21
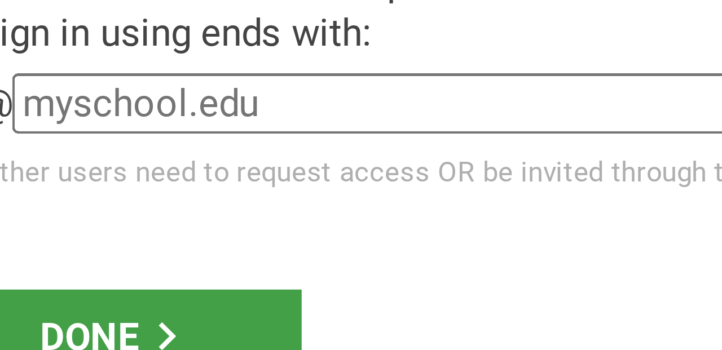
scroll to position [103, 0]
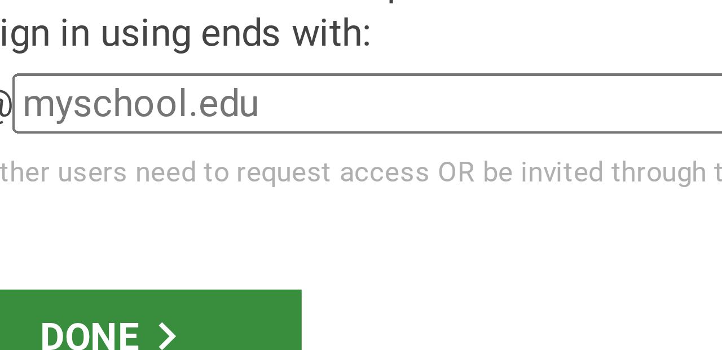
click at [73, 328] on div "Done" at bounding box center [70, 332] width 86 height 21
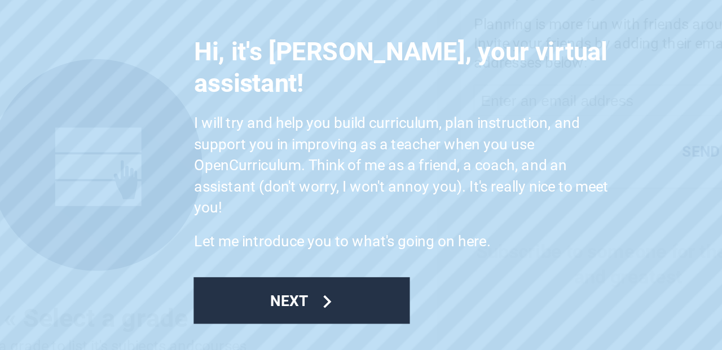
click at [443, 209] on span "Next" at bounding box center [440, 213] width 20 height 9
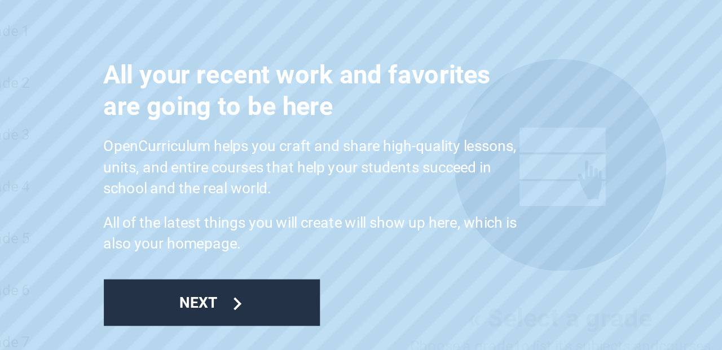
click at [144, 213] on span "Next" at bounding box center [145, 214] width 20 height 9
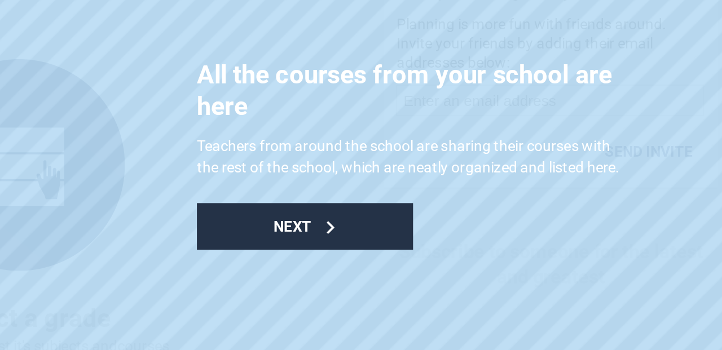
click at [482, 178] on span "Next" at bounding box center [483, 173] width 20 height 9
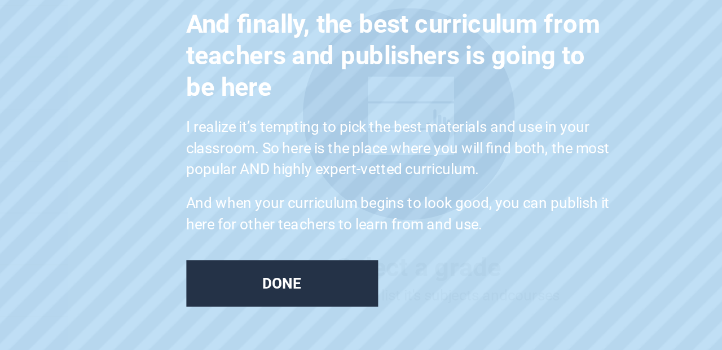
click at [267, 232] on span "Done" at bounding box center [270, 231] width 21 height 9
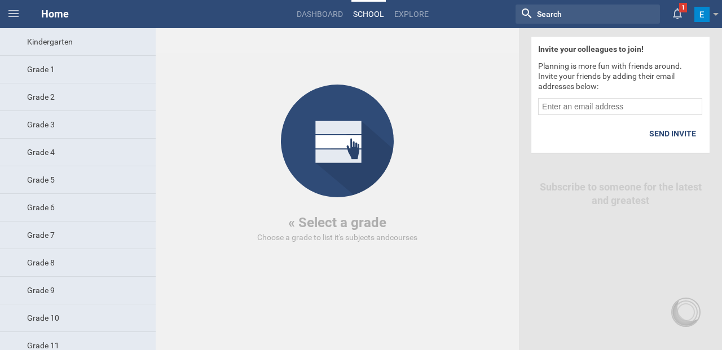
click at [339, 135] on circle at bounding box center [337, 141] width 113 height 113
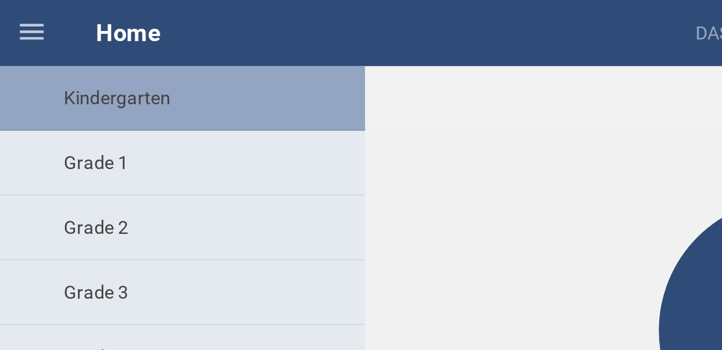
click at [47, 42] on div "Kindergarten" at bounding box center [78, 42] width 156 height 28
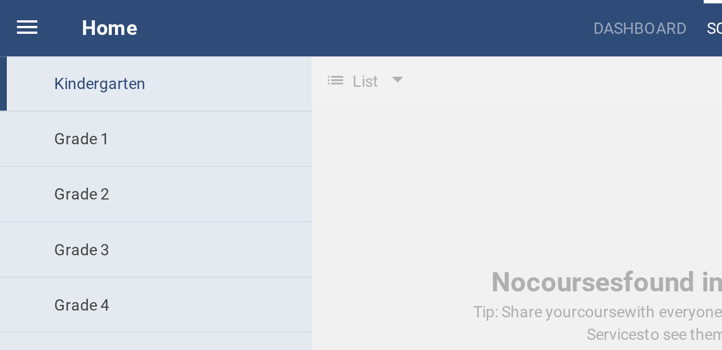
click at [12, 13] on icon at bounding box center [13, 13] width 10 height 7
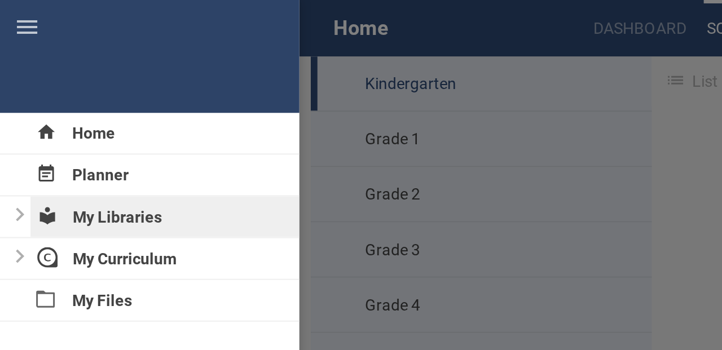
click at [49, 109] on div "My Libraries" at bounding box center [82, 108] width 135 height 20
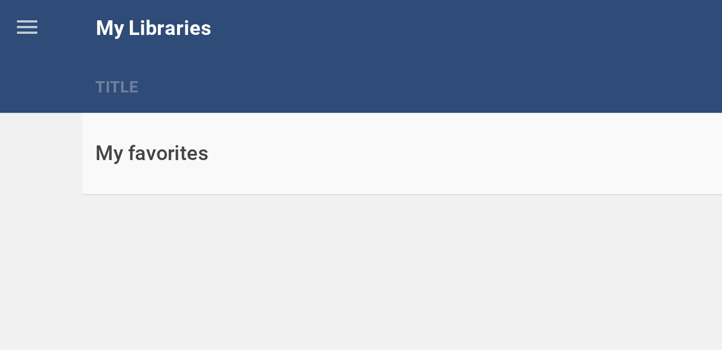
click at [66, 78] on div "My favorites" at bounding box center [207, 77] width 333 height 14
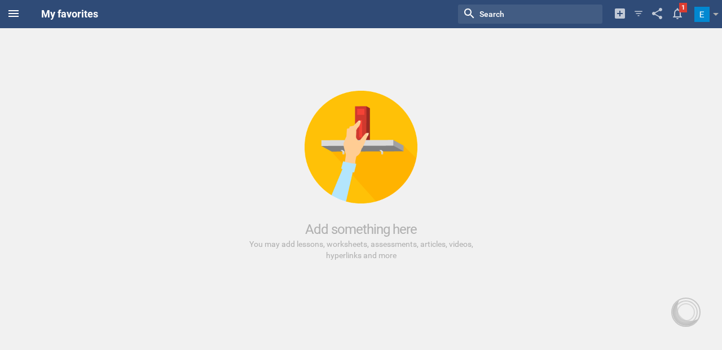
click at [10, 16] on icon at bounding box center [13, 13] width 10 height 7
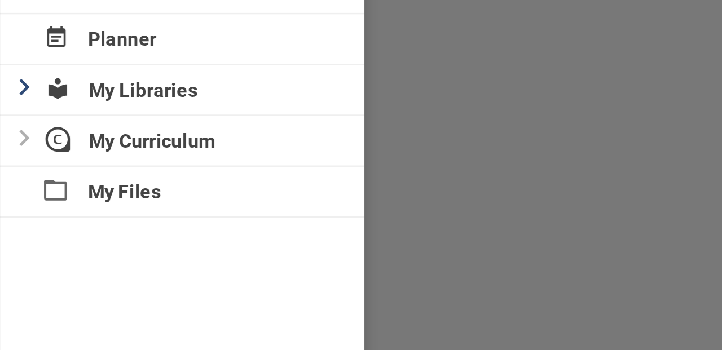
click at [9, 105] on icon at bounding box center [10, 107] width 5 height 7
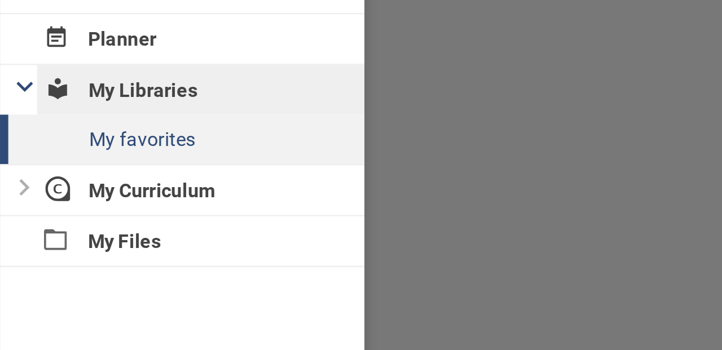
click at [45, 106] on div "My Libraries" at bounding box center [82, 108] width 135 height 20
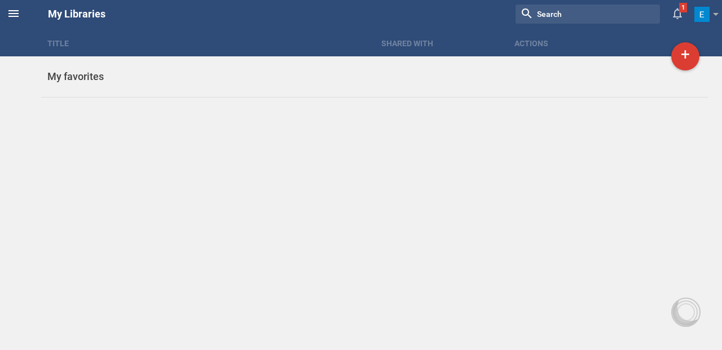
click at [14, 12] on icon at bounding box center [14, 14] width 14 height 14
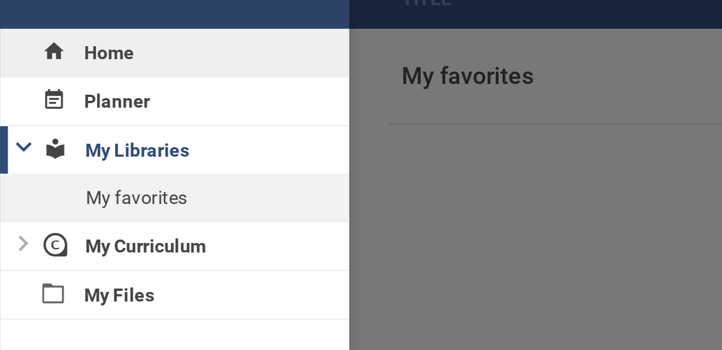
click at [38, 61] on div "Home" at bounding box center [74, 66] width 149 height 20
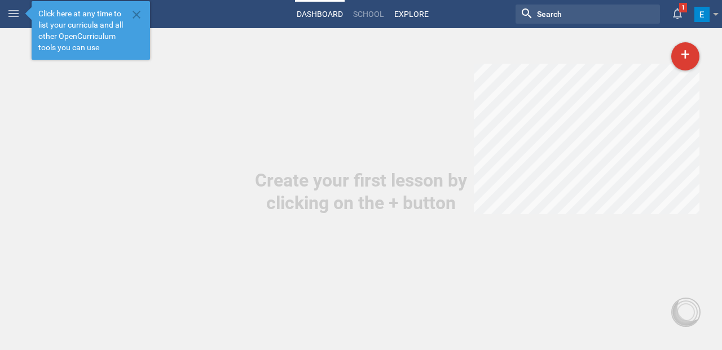
click at [414, 16] on link "Explore" at bounding box center [412, 14] width 38 height 25
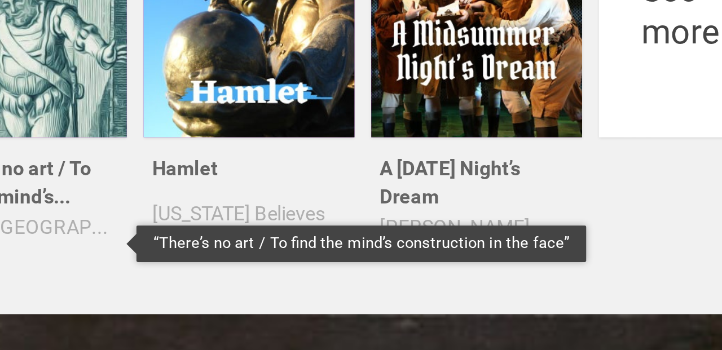
scroll to position [217, 0]
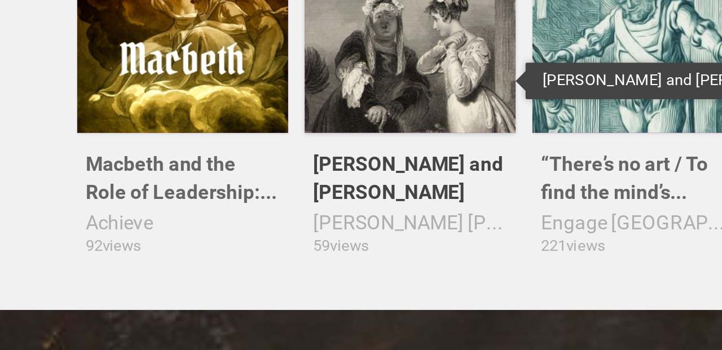
click at [193, 158] on div "Romeo and Juliet" at bounding box center [224, 162] width 85 height 30
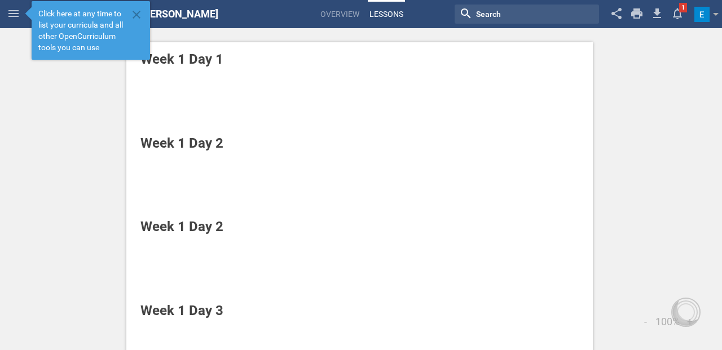
click at [192, 59] on div "Week 1 Day 1" at bounding box center [326, 59] width 373 height 20
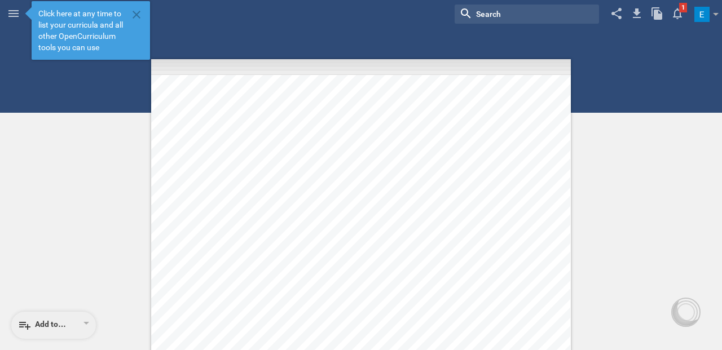
click at [9, 12] on icon at bounding box center [14, 14] width 14 height 14
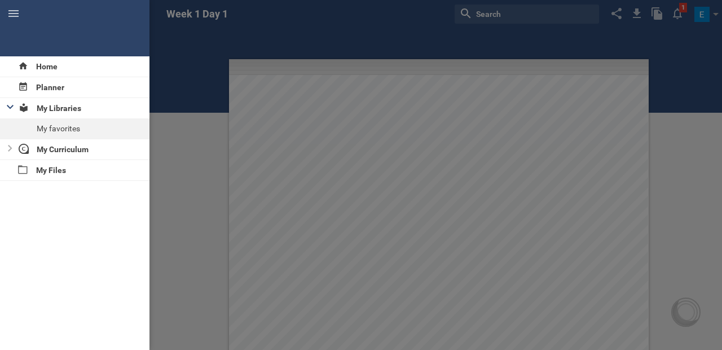
click at [397, 21] on div at bounding box center [361, 175] width 722 height 350
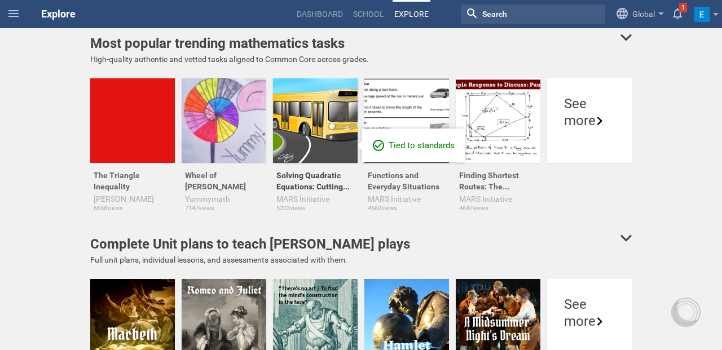
click at [312, 124] on div at bounding box center [315, 120] width 85 height 85
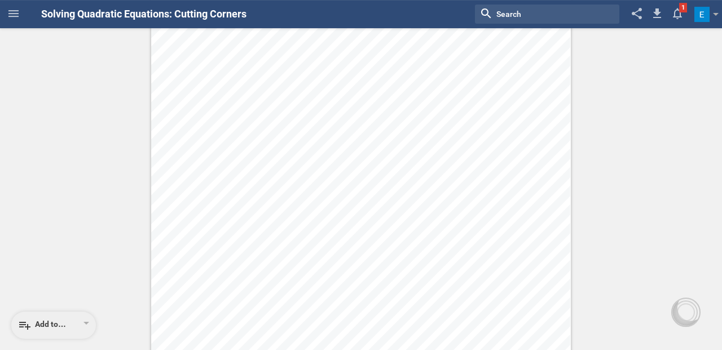
scroll to position [2052, 0]
click at [36, 328] on div "Add to…" at bounding box center [42, 326] width 48 height 14
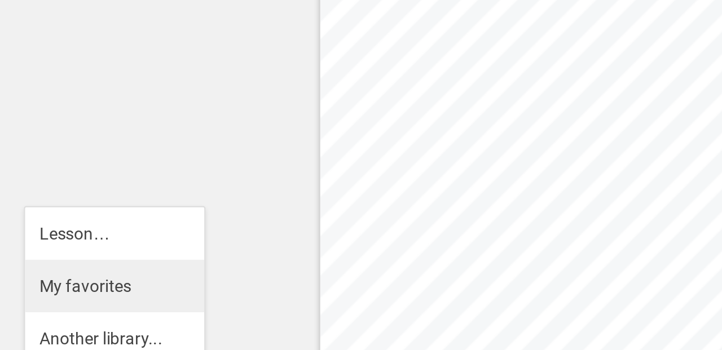
click at [43, 276] on div "My favorites" at bounding box center [54, 274] width 71 height 11
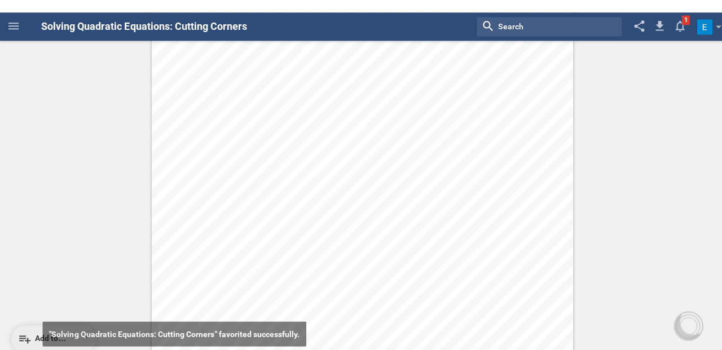
scroll to position [2039, 0]
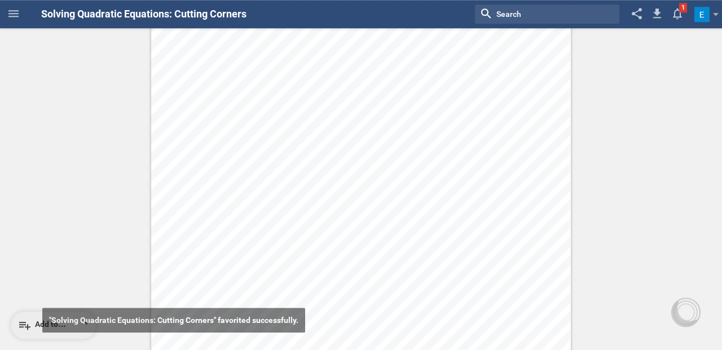
click at [23, 320] on icon at bounding box center [25, 326] width 14 height 14
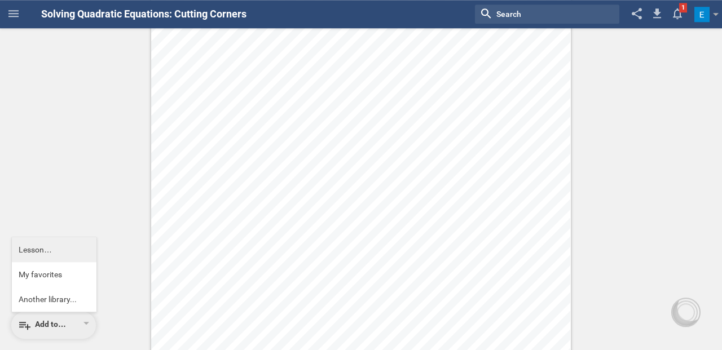
click at [28, 253] on div "Lesson…" at bounding box center [54, 249] width 71 height 11
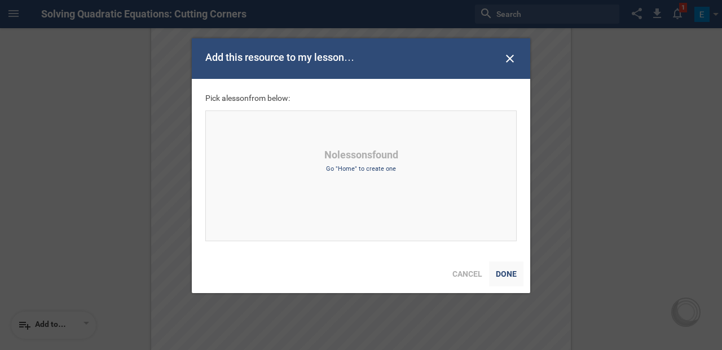
click at [507, 273] on div "Done" at bounding box center [506, 274] width 34 height 25
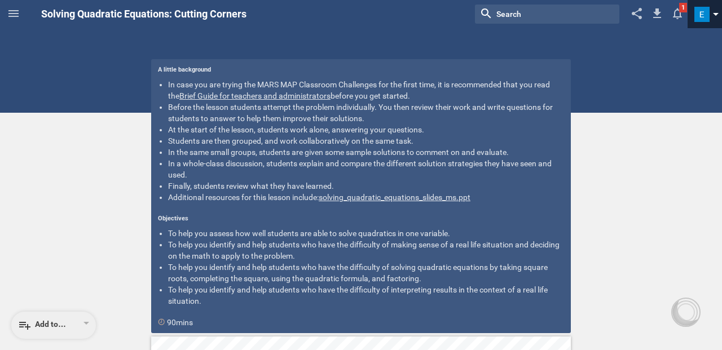
click at [703, 15] on span at bounding box center [701, 14] width 15 height 15
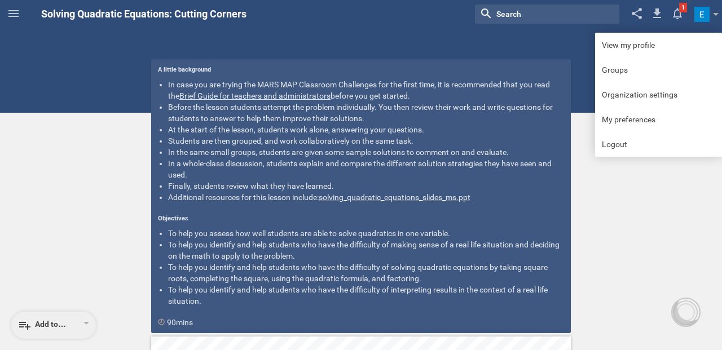
click at [496, 14] on input "textbox" at bounding box center [538, 14] width 86 height 15
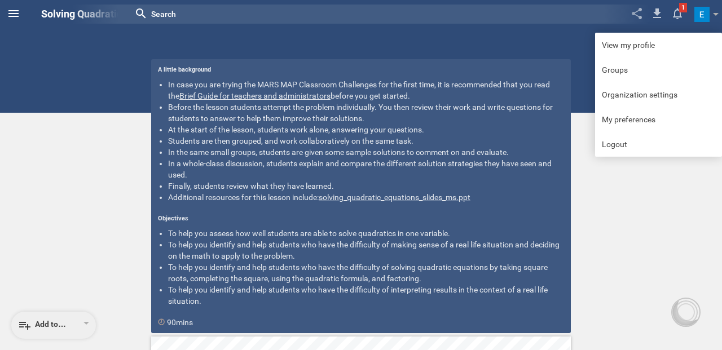
click at [15, 17] on icon at bounding box center [14, 14] width 14 height 14
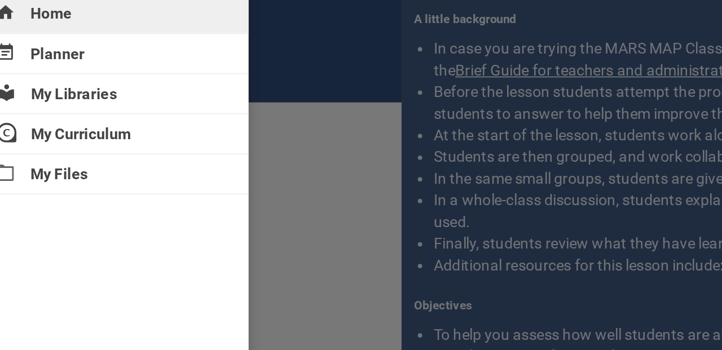
click at [58, 72] on div "Home" at bounding box center [74, 66] width 149 height 20
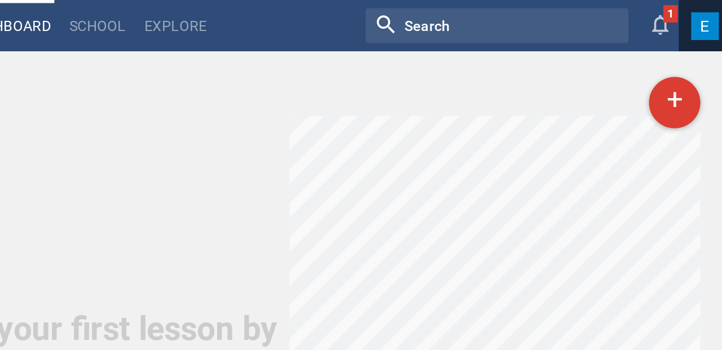
click at [697, 19] on span at bounding box center [701, 14] width 15 height 15
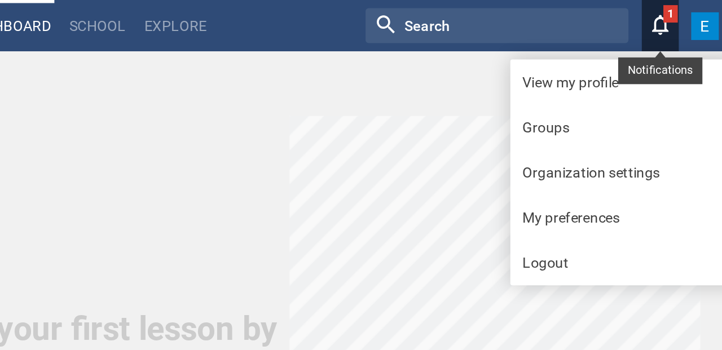
click at [678, 11] on icon at bounding box center [677, 13] width 20 height 27
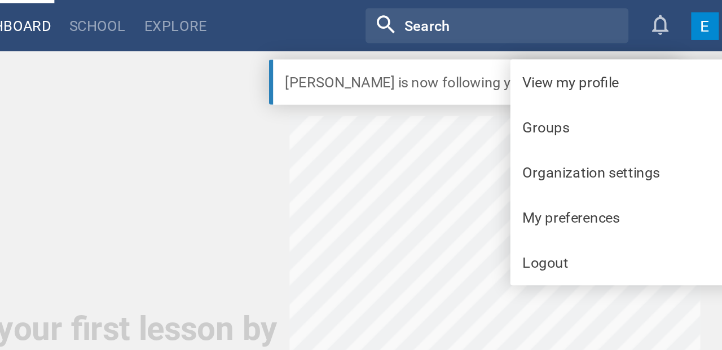
click at [623, 20] on div at bounding box center [588, 14] width 144 height 19
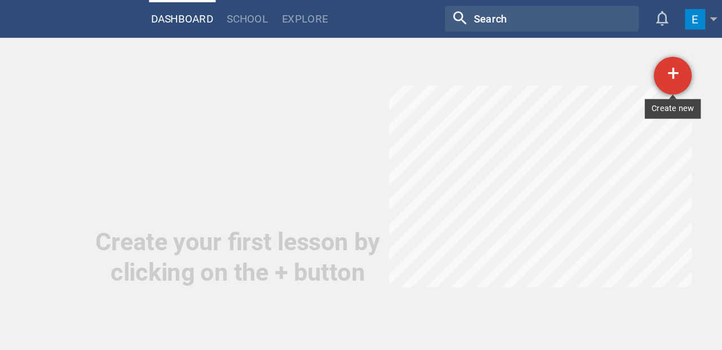
click at [684, 54] on div "+" at bounding box center [685, 56] width 28 height 28
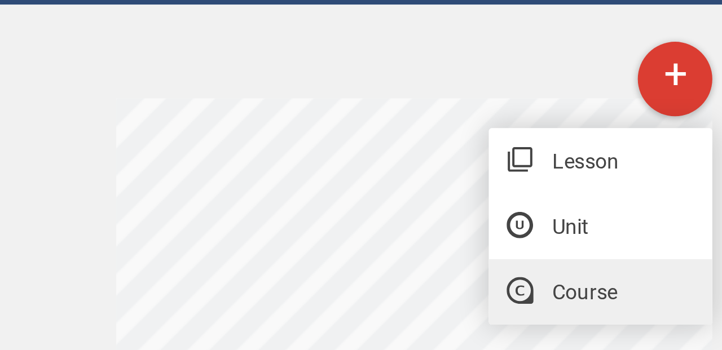
click at [647, 137] on link "Course" at bounding box center [657, 137] width 85 height 25
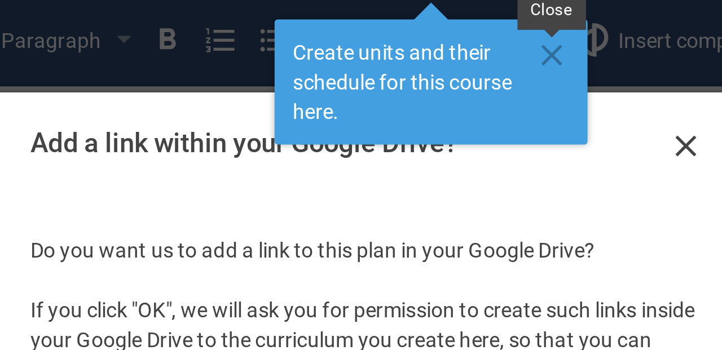
click at [428, 45] on icon at bounding box center [431, 47] width 8 height 8
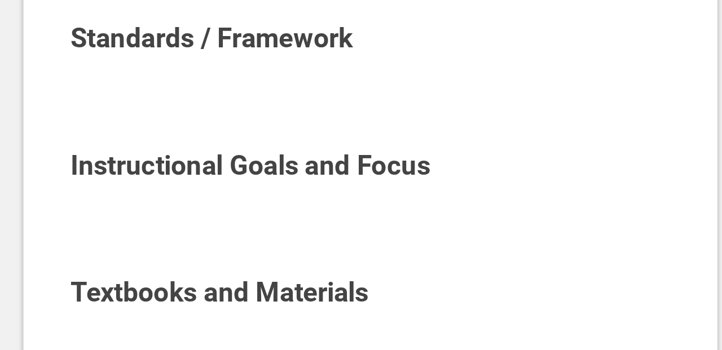
scroll to position [14, 0]
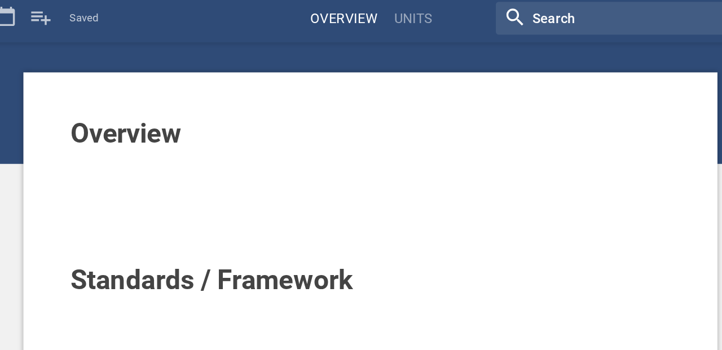
click at [236, 80] on span "Overview" at bounding box center [218, 81] width 65 height 19
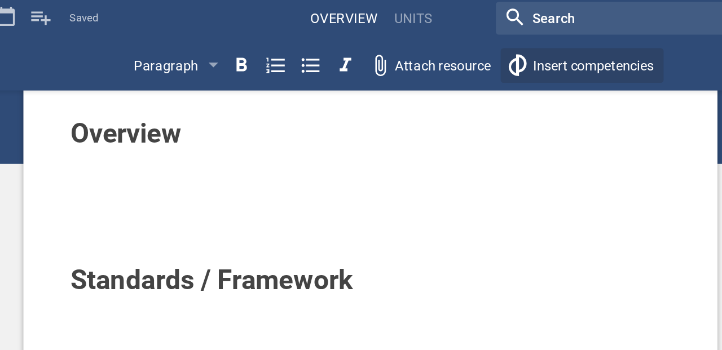
click at [470, 42] on span "Insert competencies" at bounding box center [491, 41] width 71 height 9
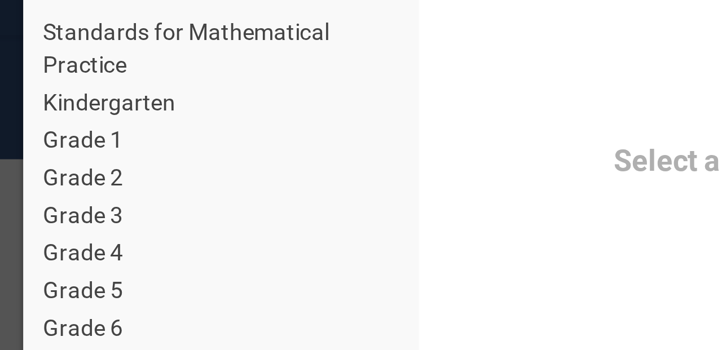
click at [63, 78] on div "Kindergarten" at bounding box center [104, 79] width 123 height 11
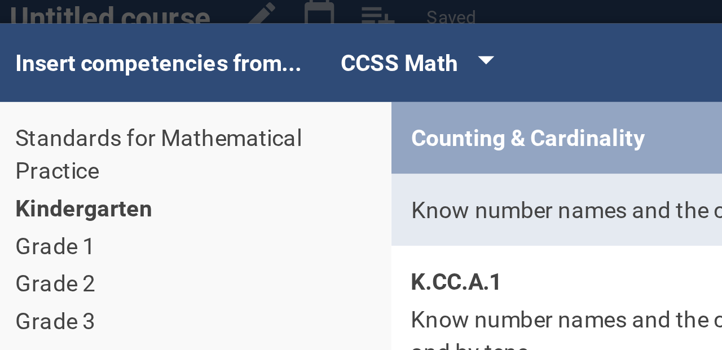
click at [204, 28] on div at bounding box center [206, 29] width 6 height 5
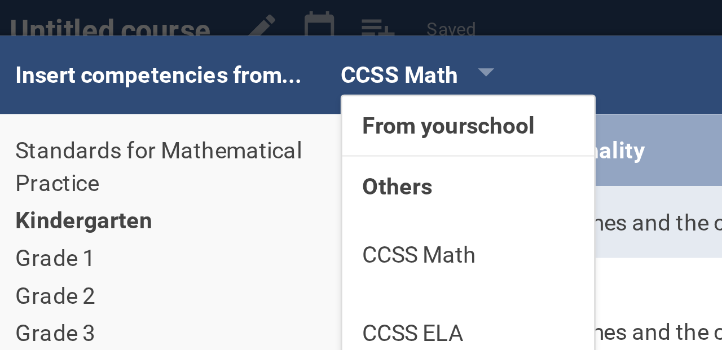
click at [177, 67] on li "Others" at bounding box center [199, 68] width 87 height 20
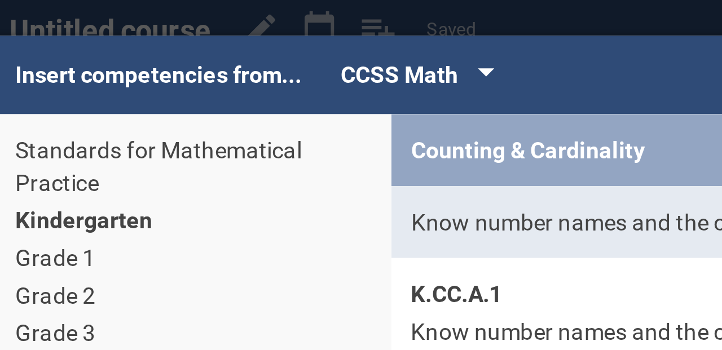
click at [188, 29] on div "CCSS Math" at bounding box center [175, 30] width 41 height 14
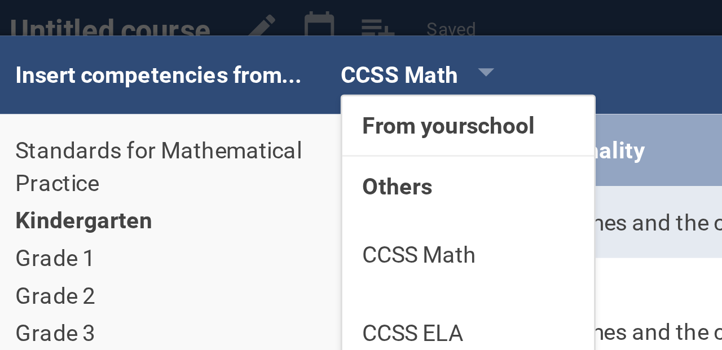
click at [183, 48] on li "From your school" at bounding box center [199, 47] width 87 height 20
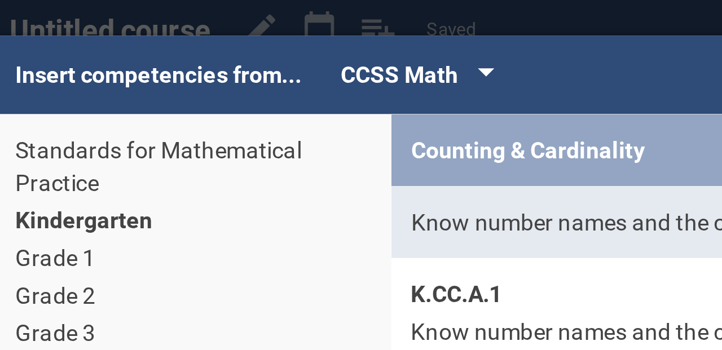
click at [191, 30] on div "CCSS Math" at bounding box center [175, 30] width 41 height 14
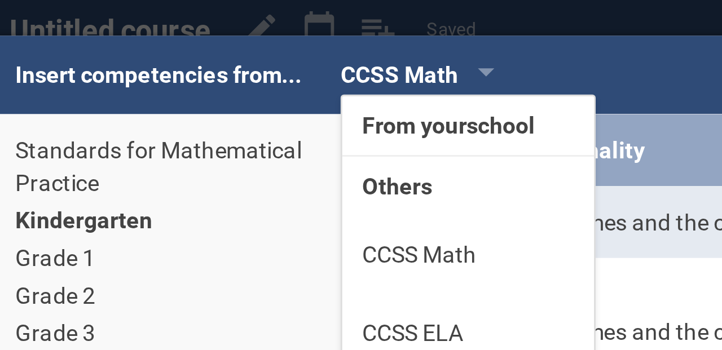
click at [181, 49] on li "From your school" at bounding box center [199, 47] width 87 height 20
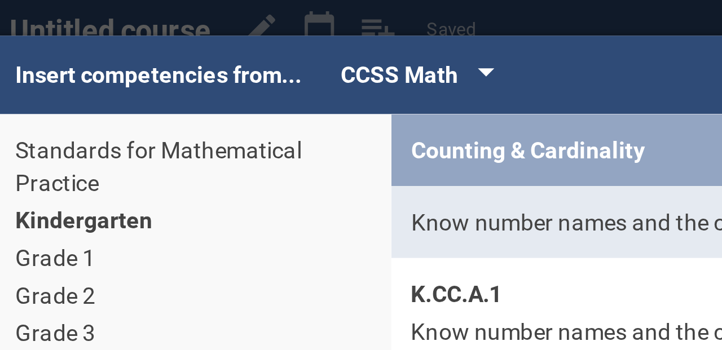
click at [185, 33] on div "CCSS Math" at bounding box center [175, 30] width 41 height 14
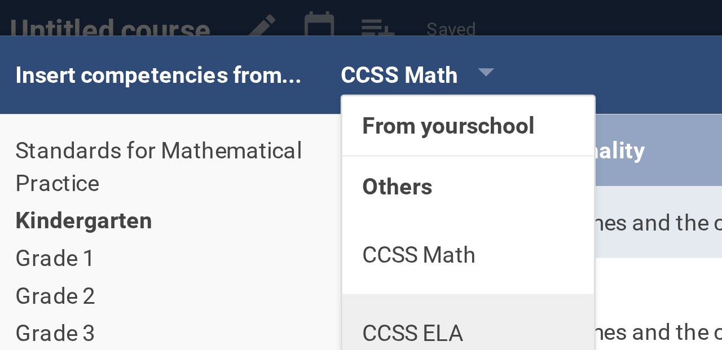
click at [183, 117] on li "CCSS ELA" at bounding box center [199, 118] width 87 height 27
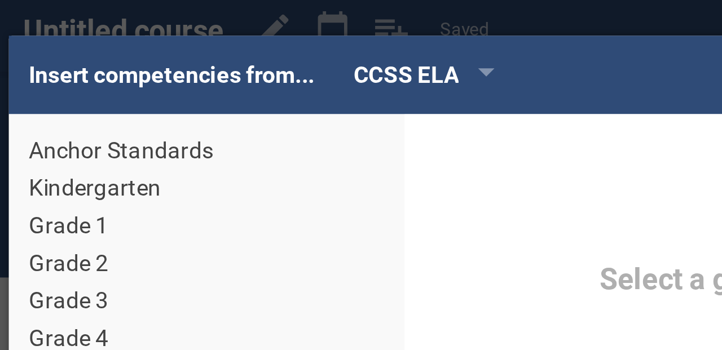
click at [76, 70] on div "Kindergarten" at bounding box center [104, 68] width 123 height 11
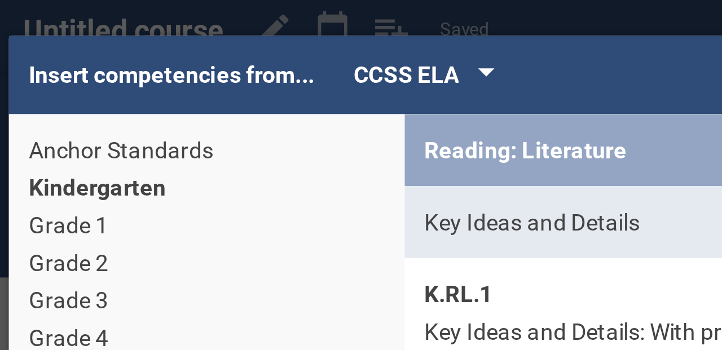
click at [199, 27] on div "CCSS ELA" at bounding box center [179, 30] width 49 height 14
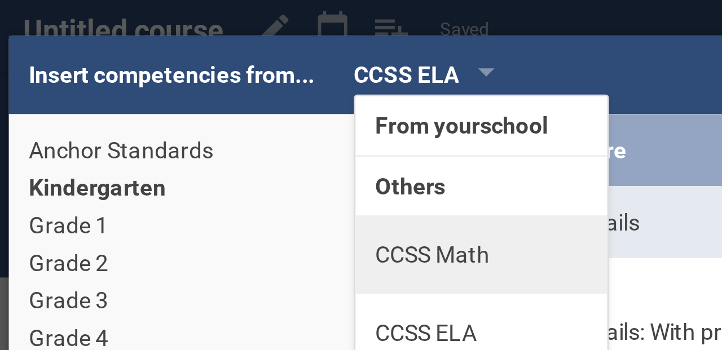
scroll to position [7, 0]
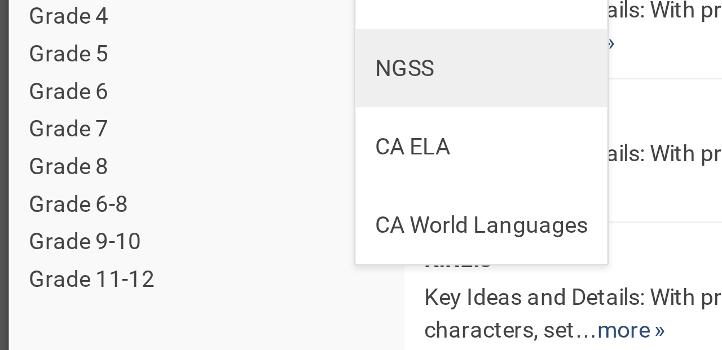
click at [172, 141] on li "NGSS" at bounding box center [199, 138] width 87 height 27
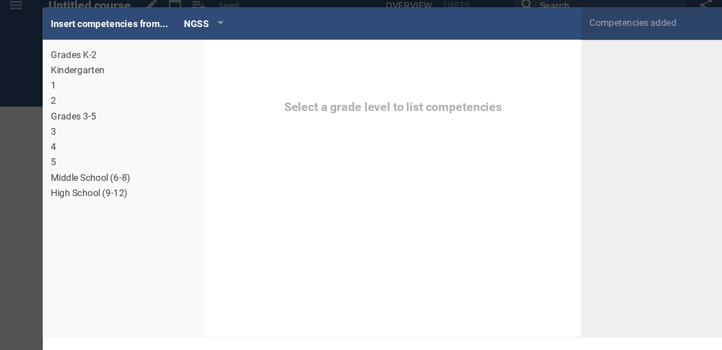
click at [74, 69] on div "Kindergarten" at bounding box center [104, 68] width 123 height 11
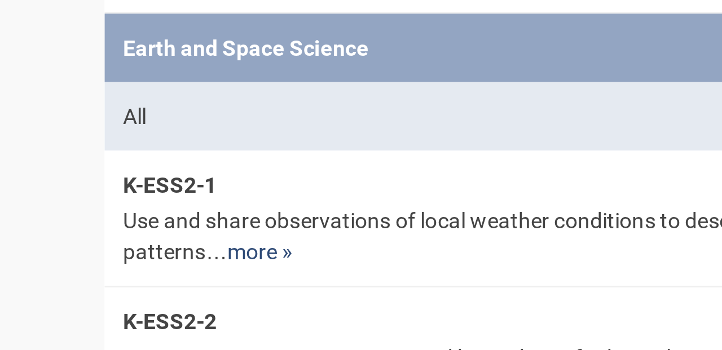
scroll to position [218, 0]
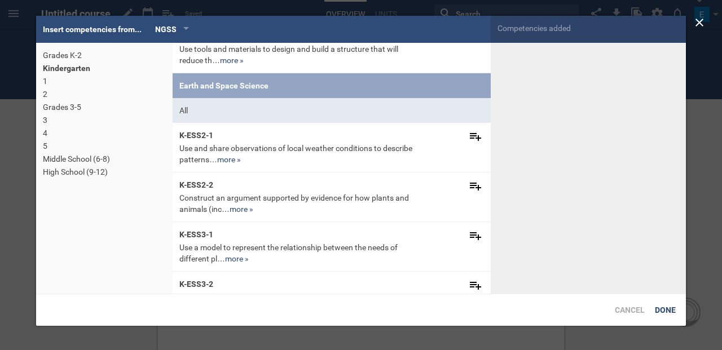
click at [697, 24] on icon at bounding box center [700, 23] width 14 height 14
